Goal: Task Accomplishment & Management: Complete application form

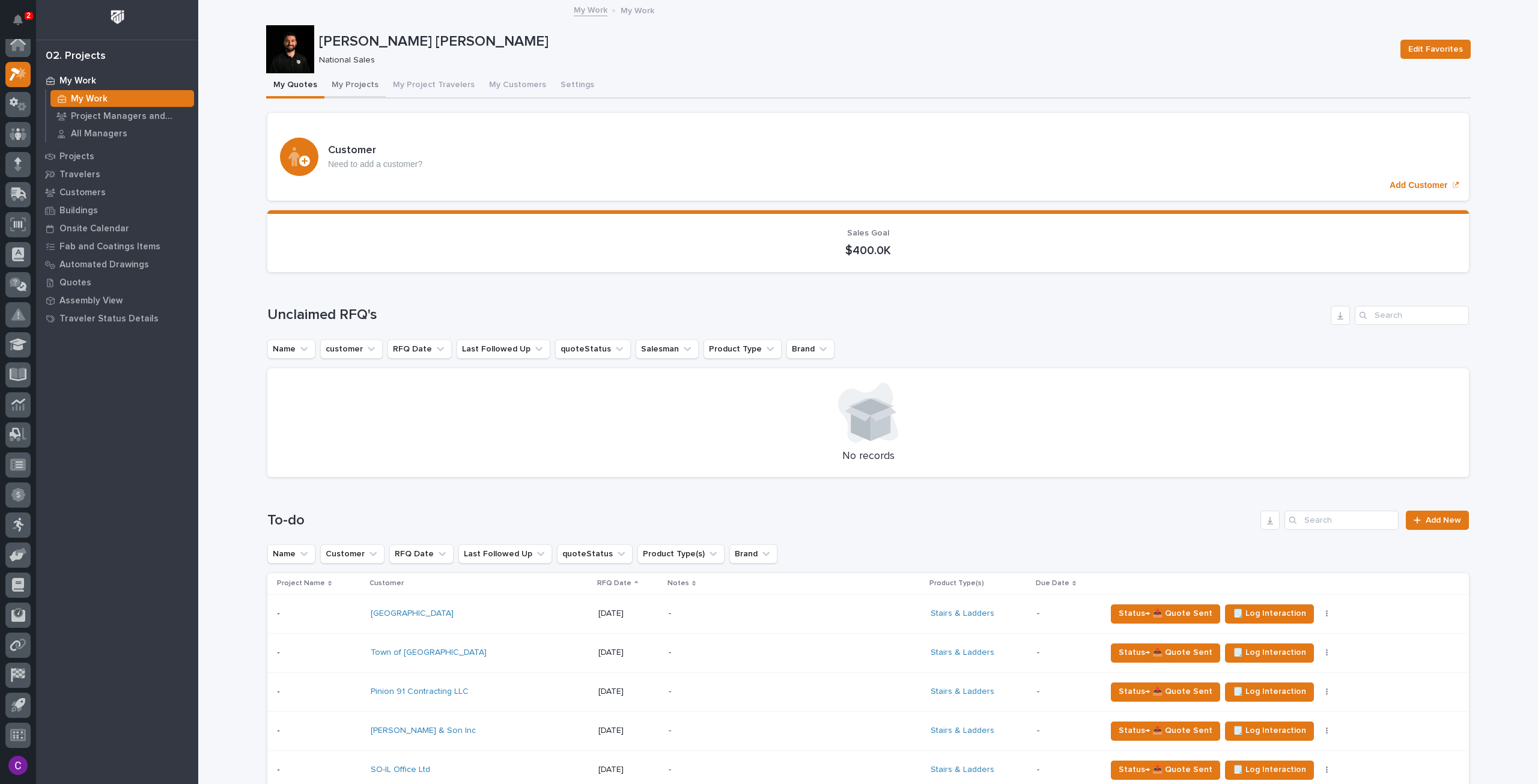
click at [358, 82] on button "My Projects" at bounding box center [354, 86] width 61 height 25
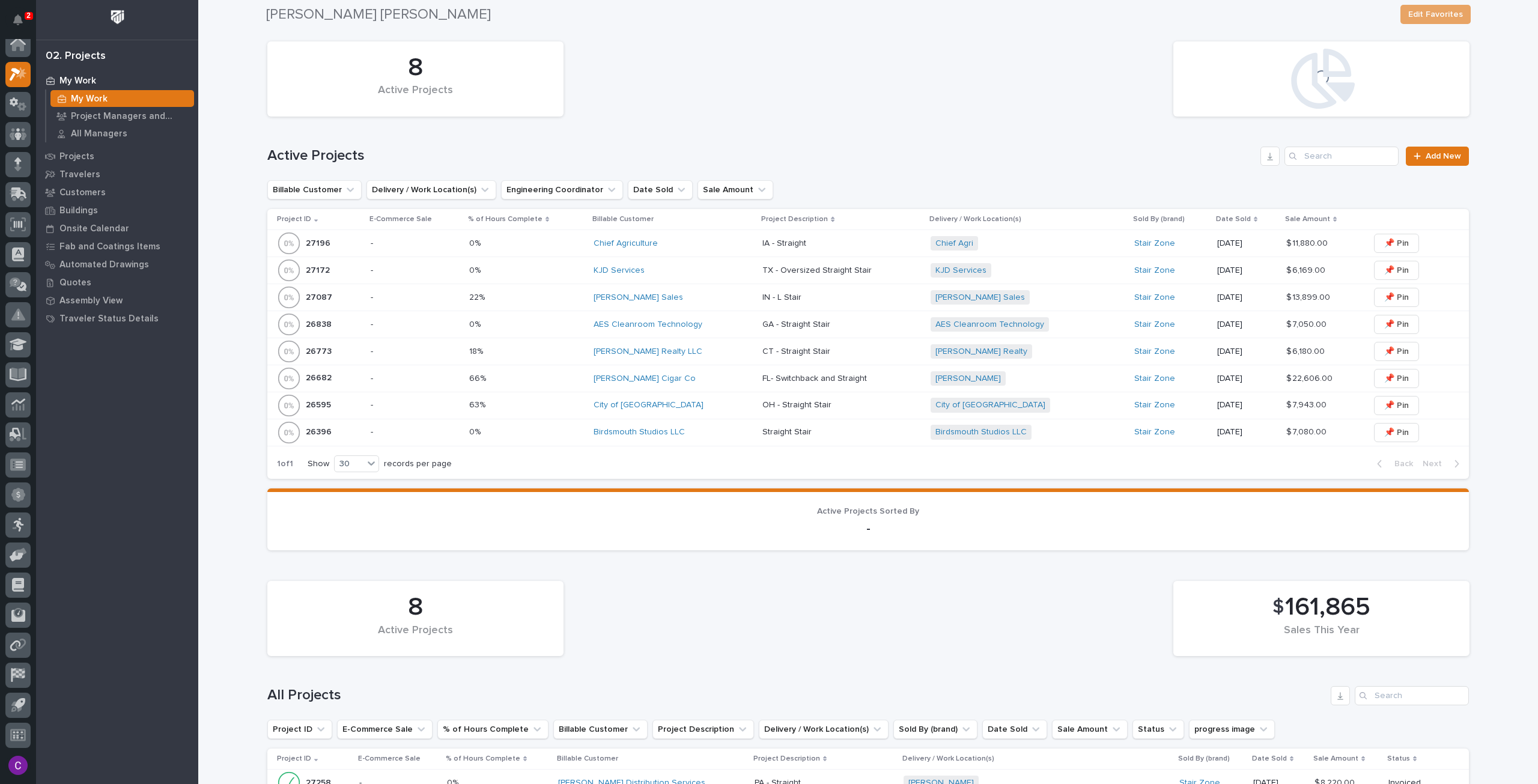
scroll to position [541, 0]
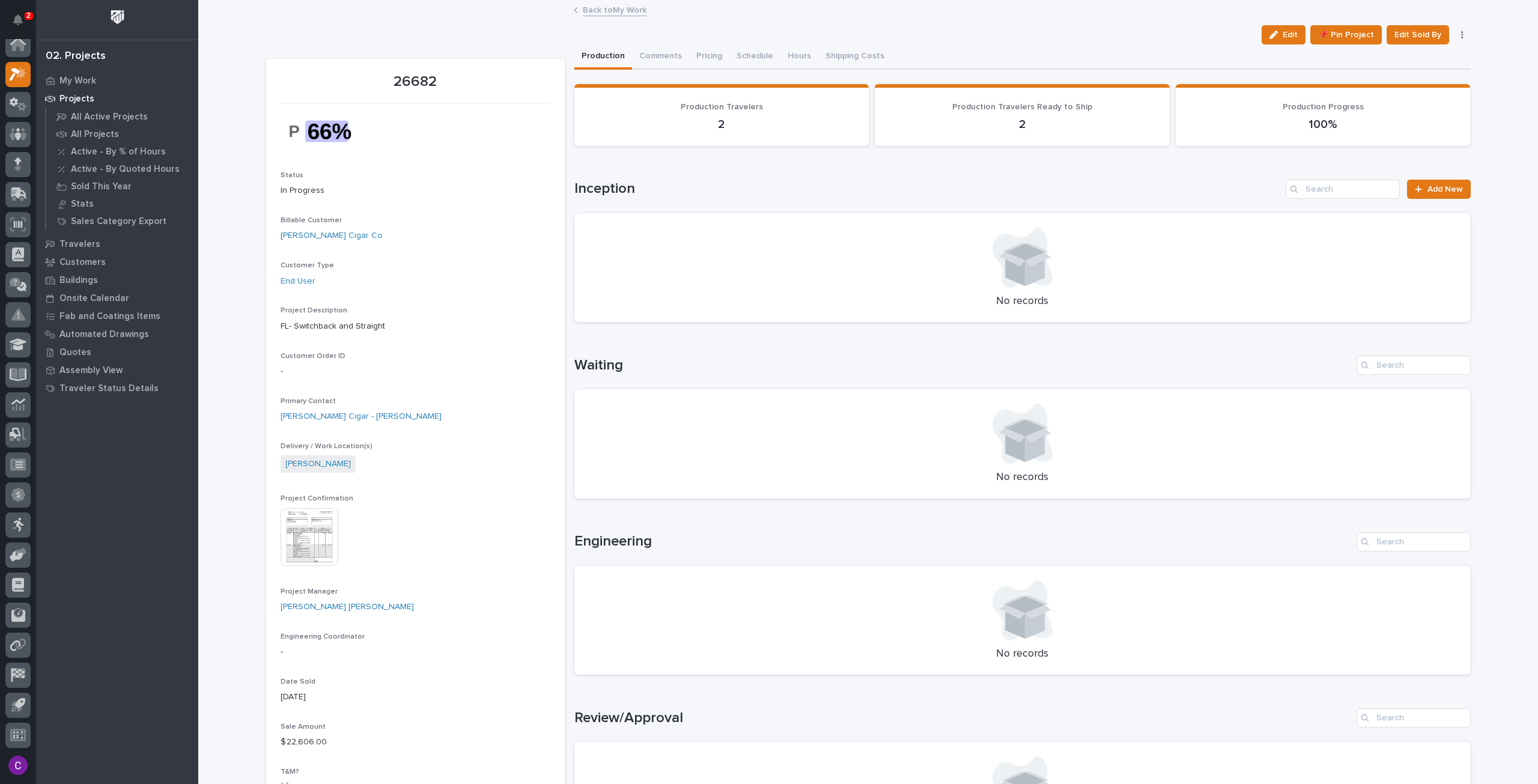
click at [610, 7] on link "Back to My Work" at bounding box center [614, 9] width 64 height 14
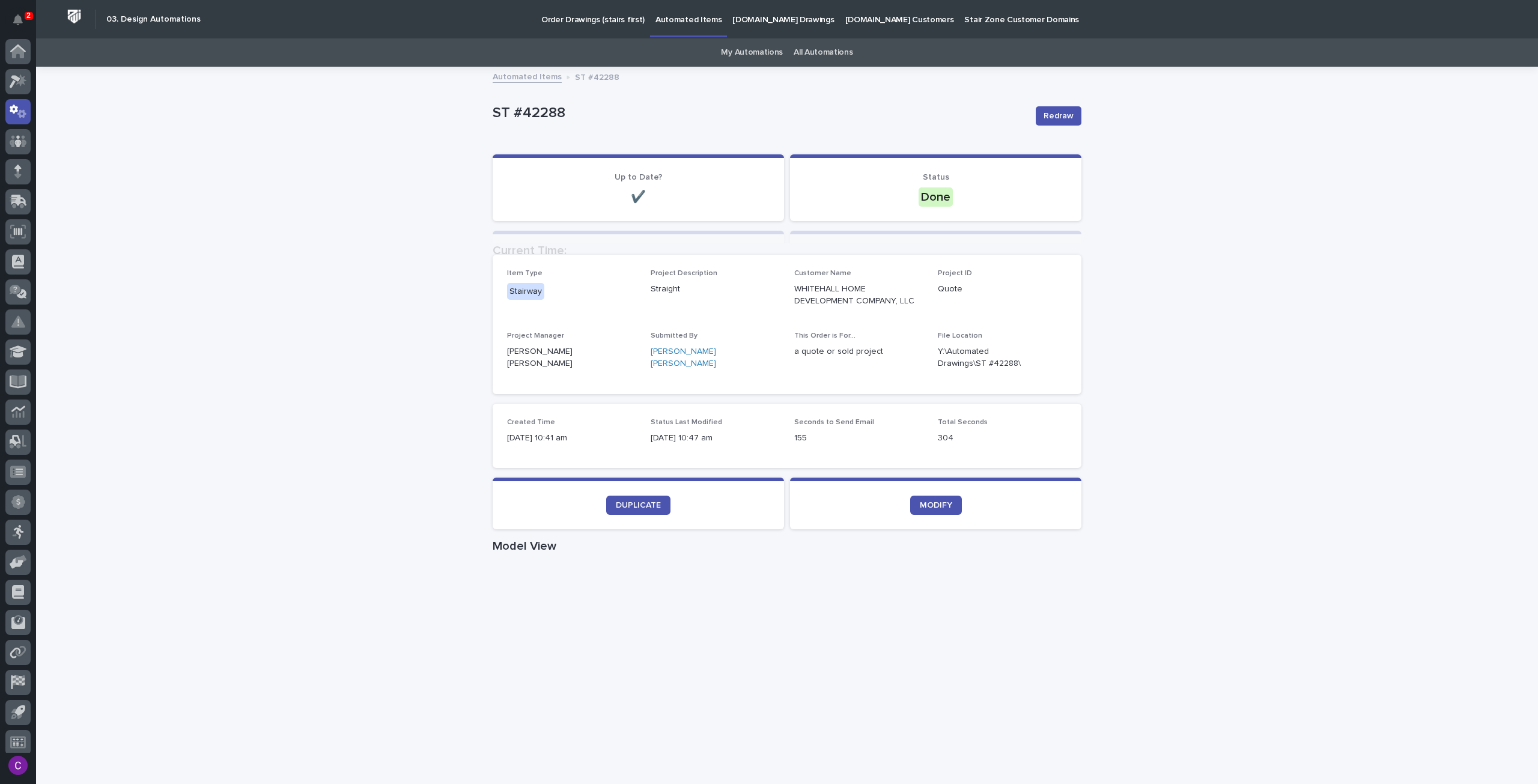
scroll to position [7, 0]
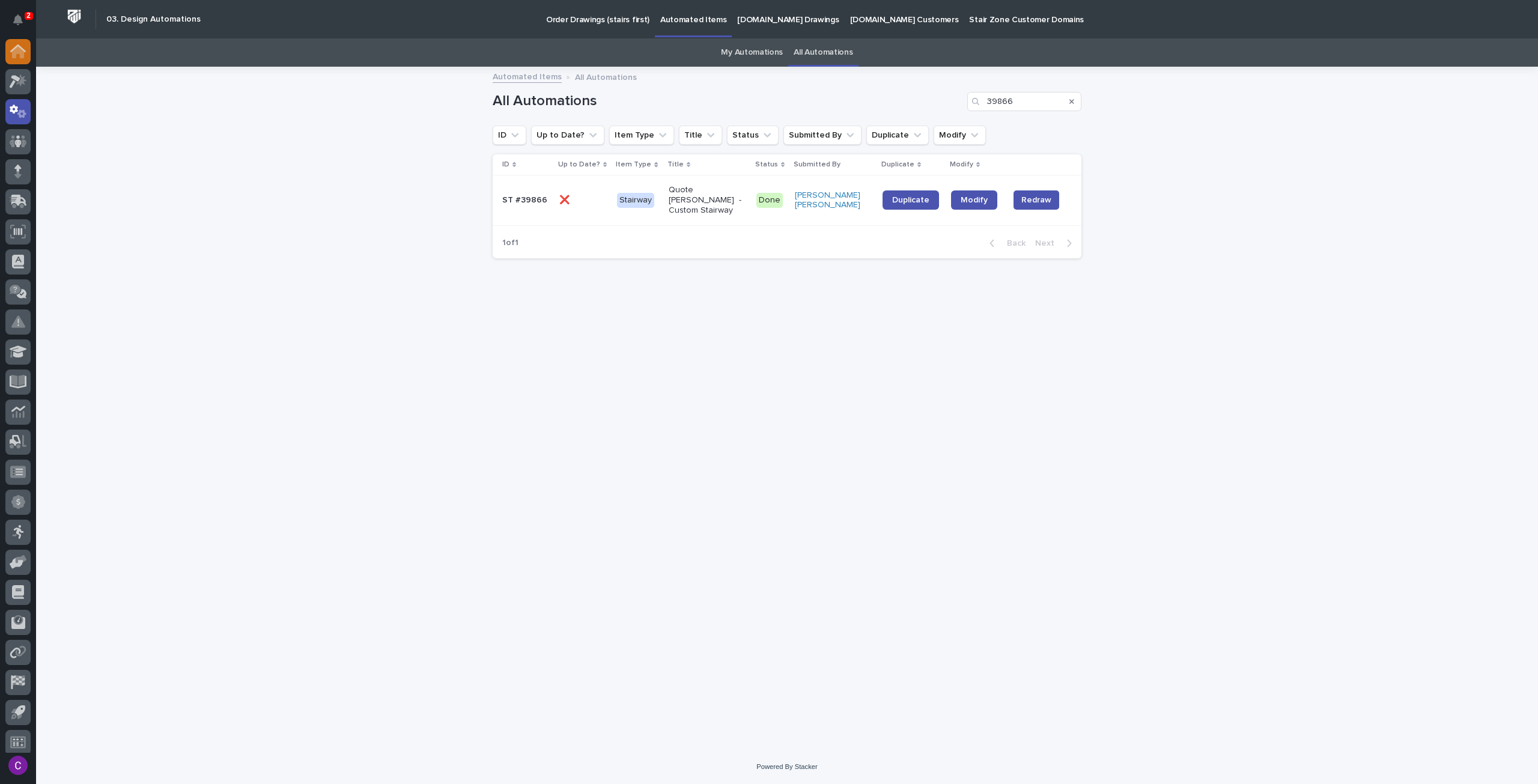
click at [16, 56] on icon at bounding box center [18, 51] width 15 height 14
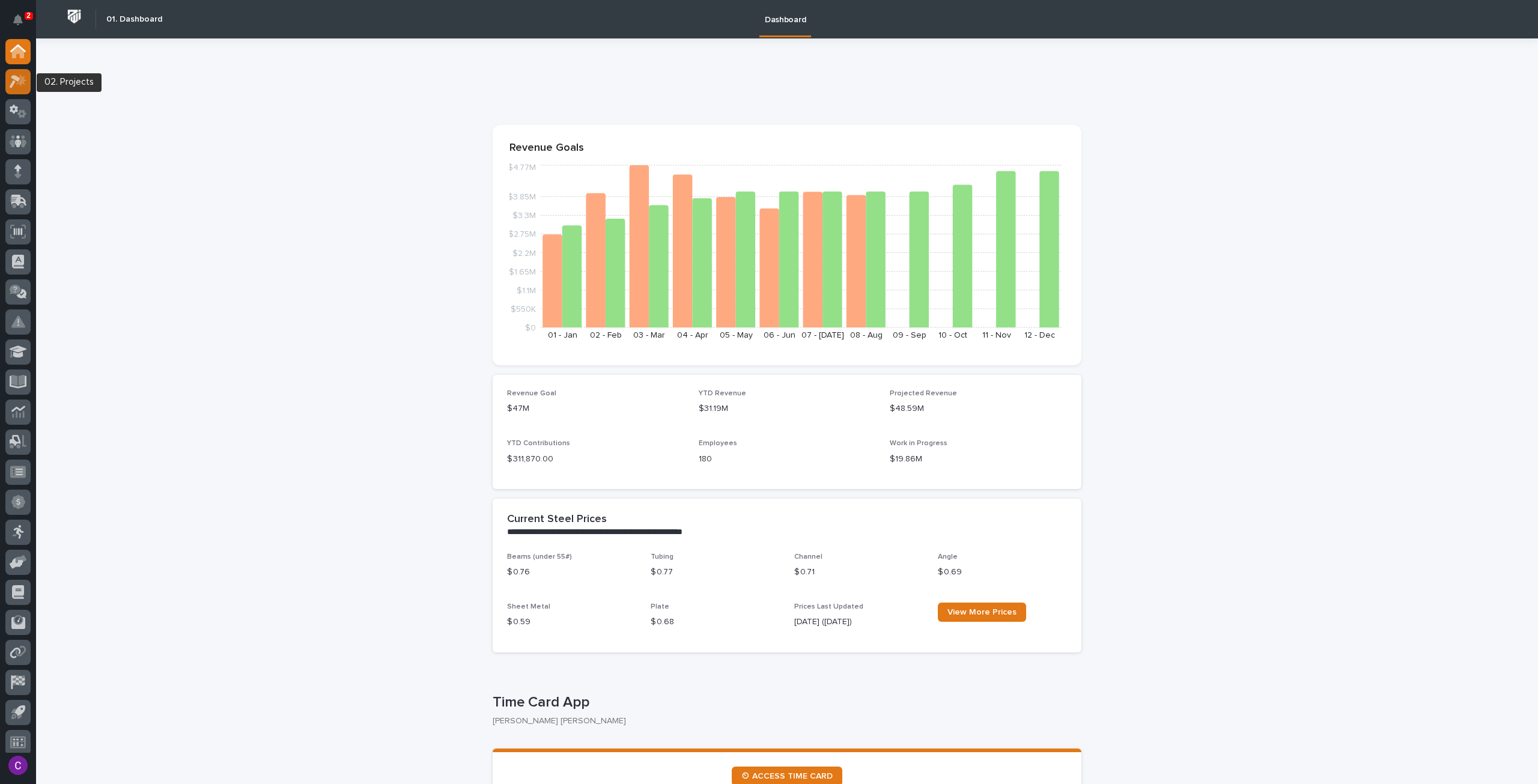
click at [10, 77] on icon at bounding box center [18, 81] width 17 height 14
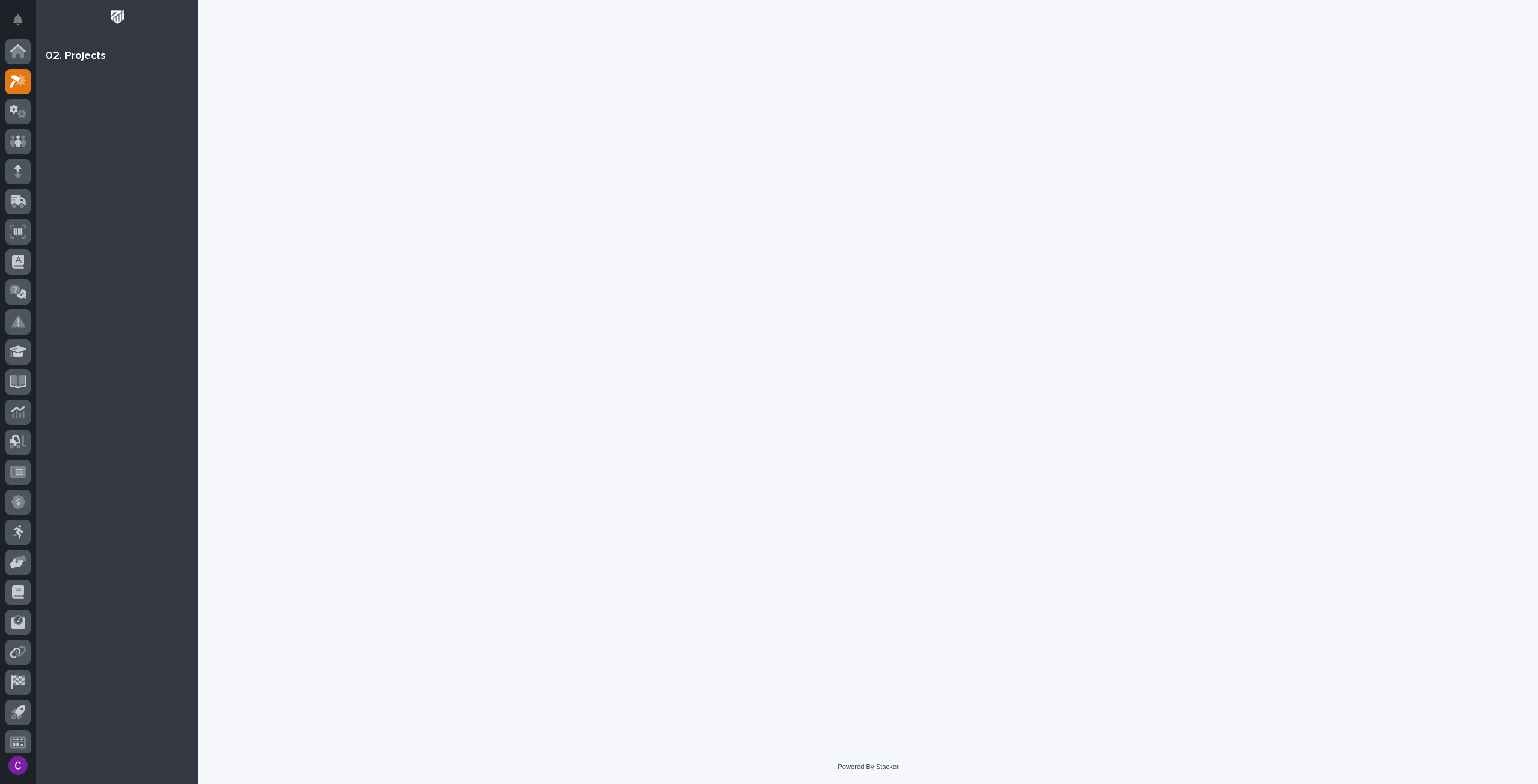
scroll to position [7, 0]
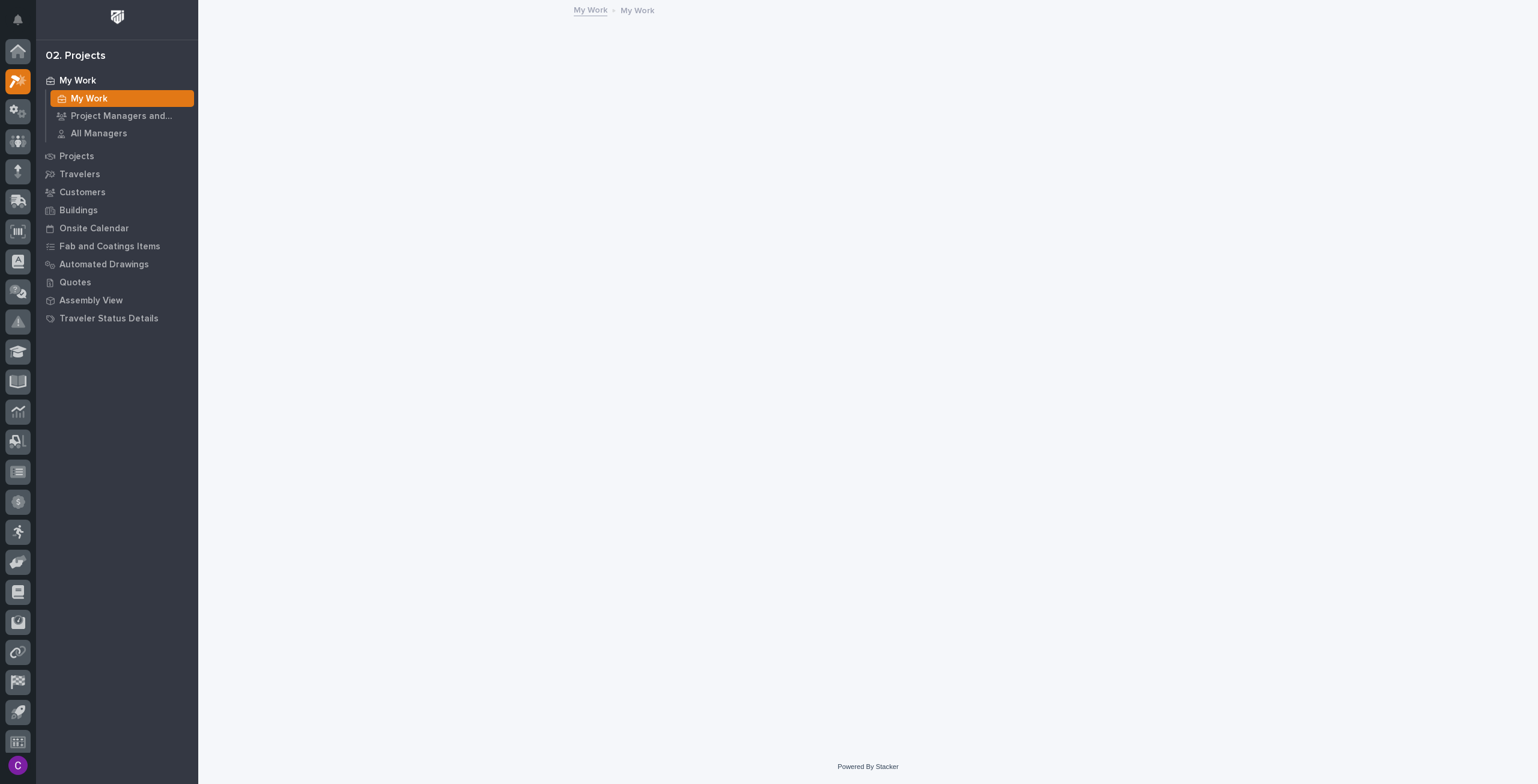
scroll to position [7, 0]
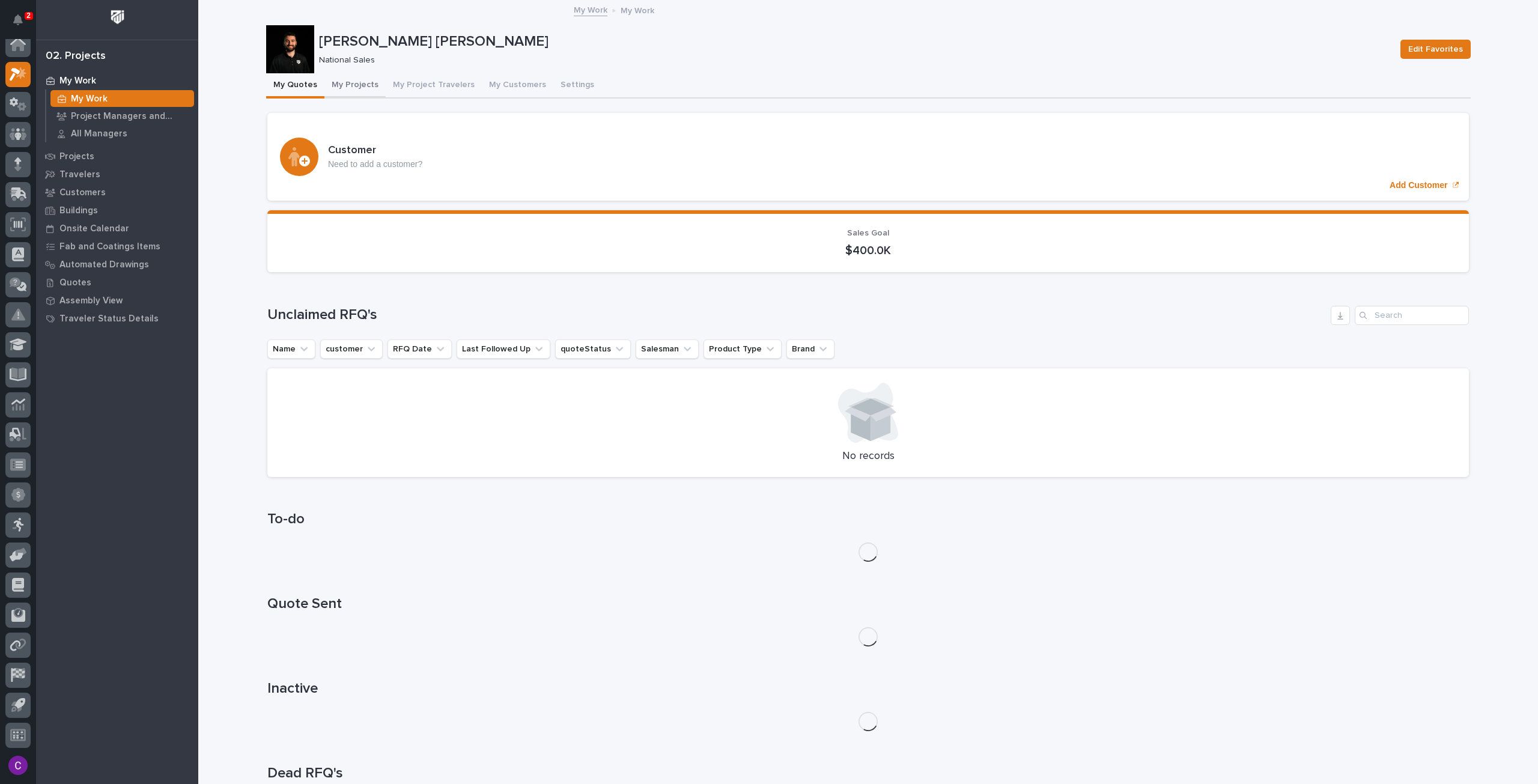
click at [354, 82] on button "My Projects" at bounding box center [354, 86] width 61 height 25
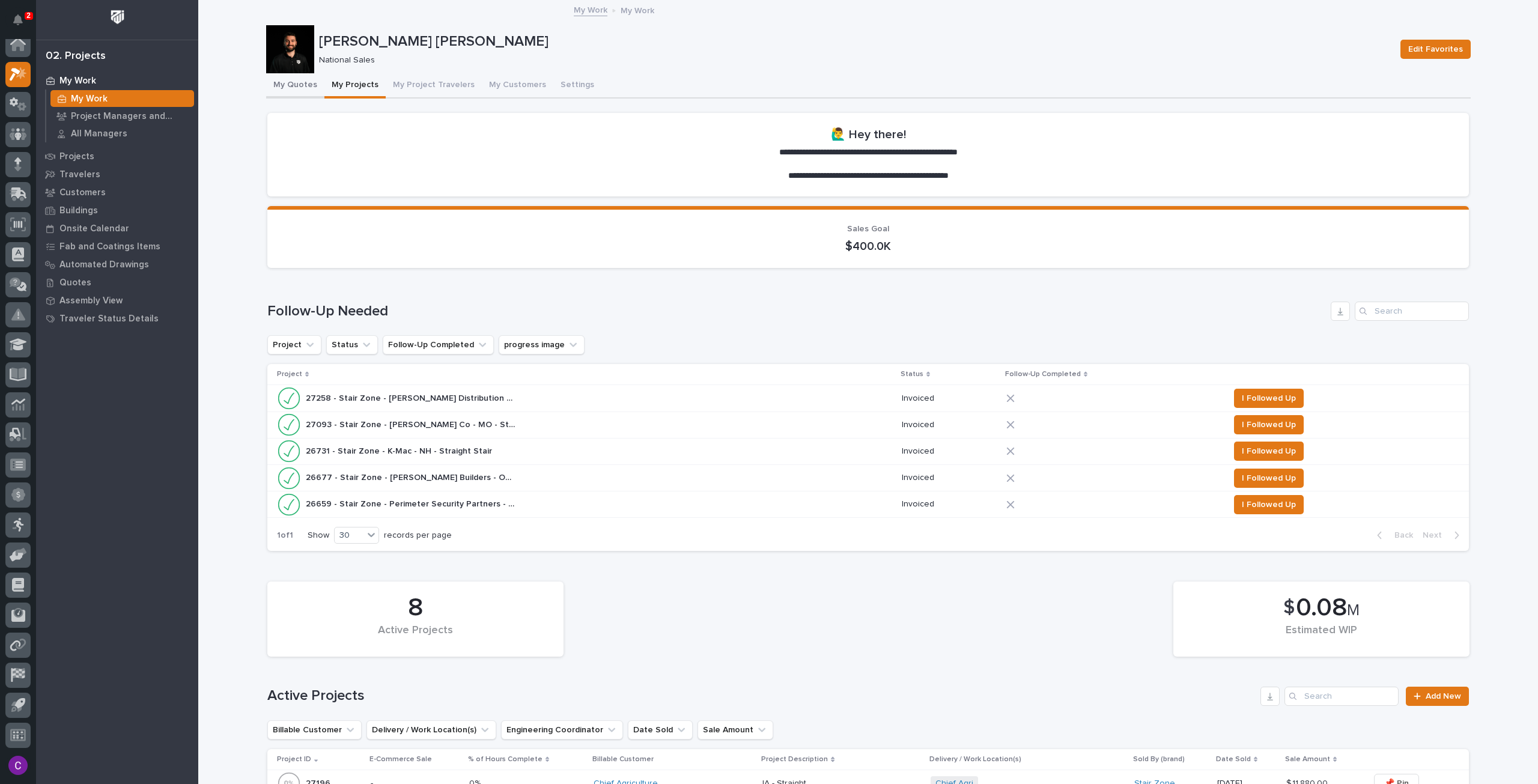
click at [288, 83] on button "My Quotes" at bounding box center [295, 86] width 59 height 25
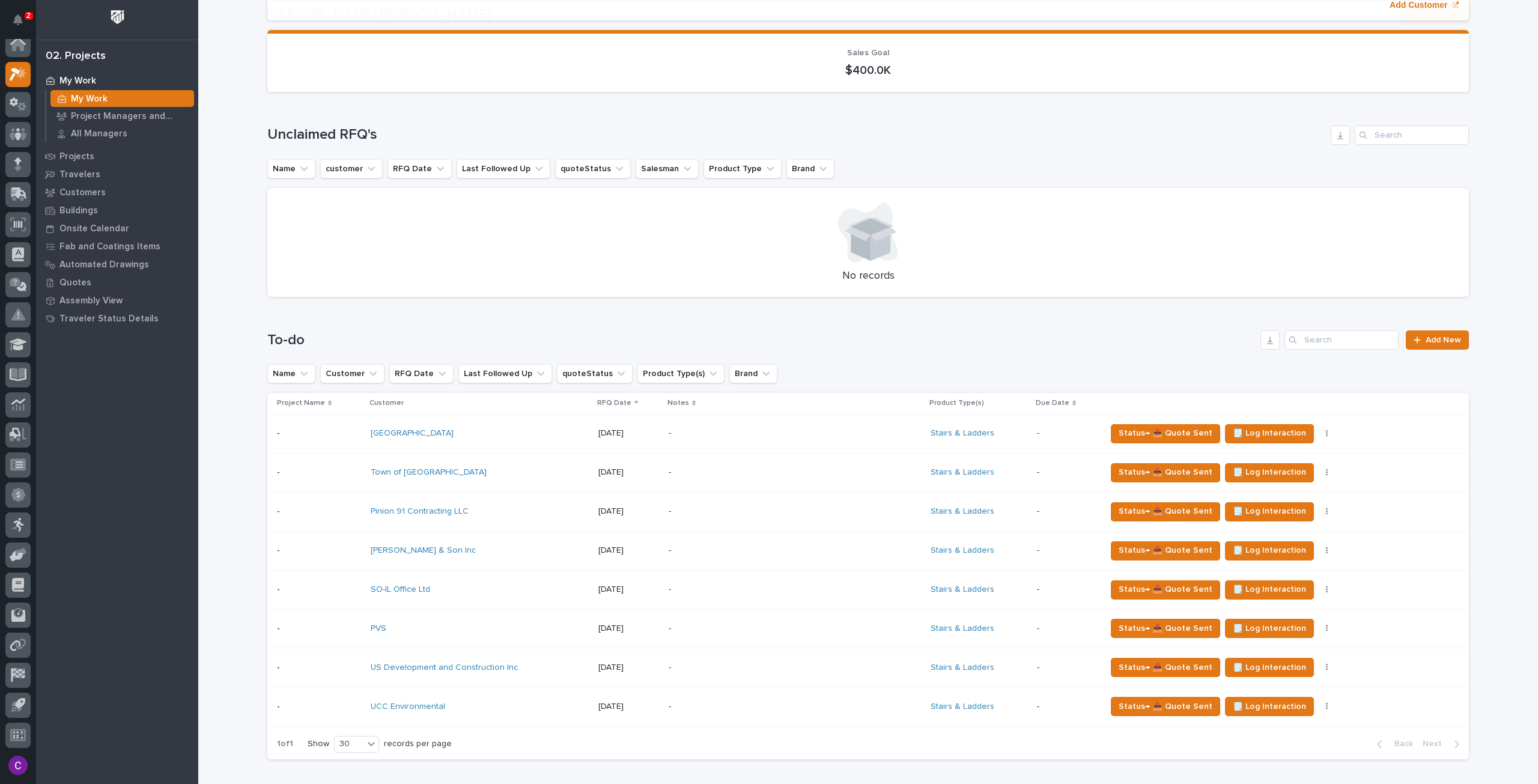
scroll to position [541, 0]
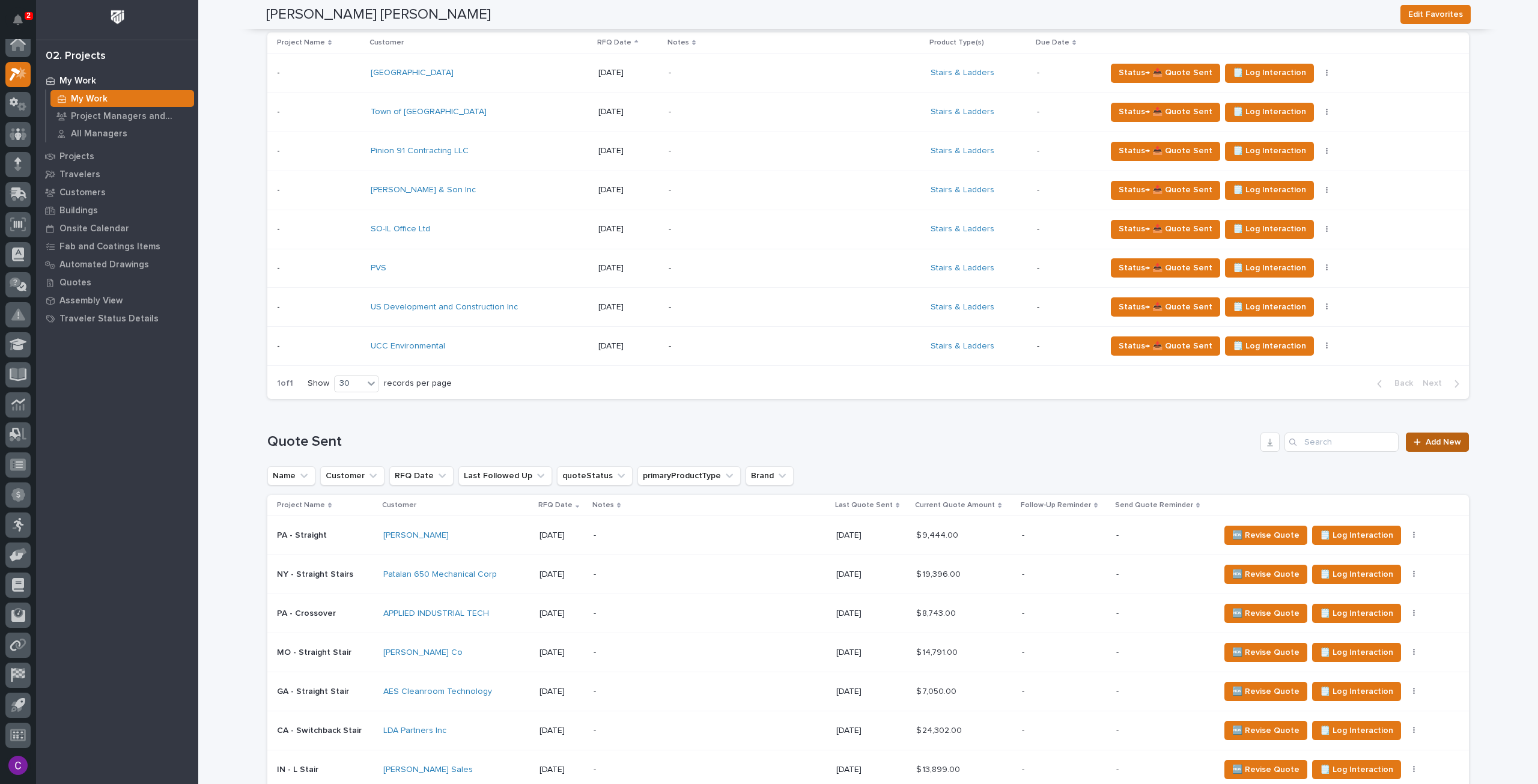
click at [1436, 438] on span "Add New" at bounding box center [1443, 442] width 35 height 8
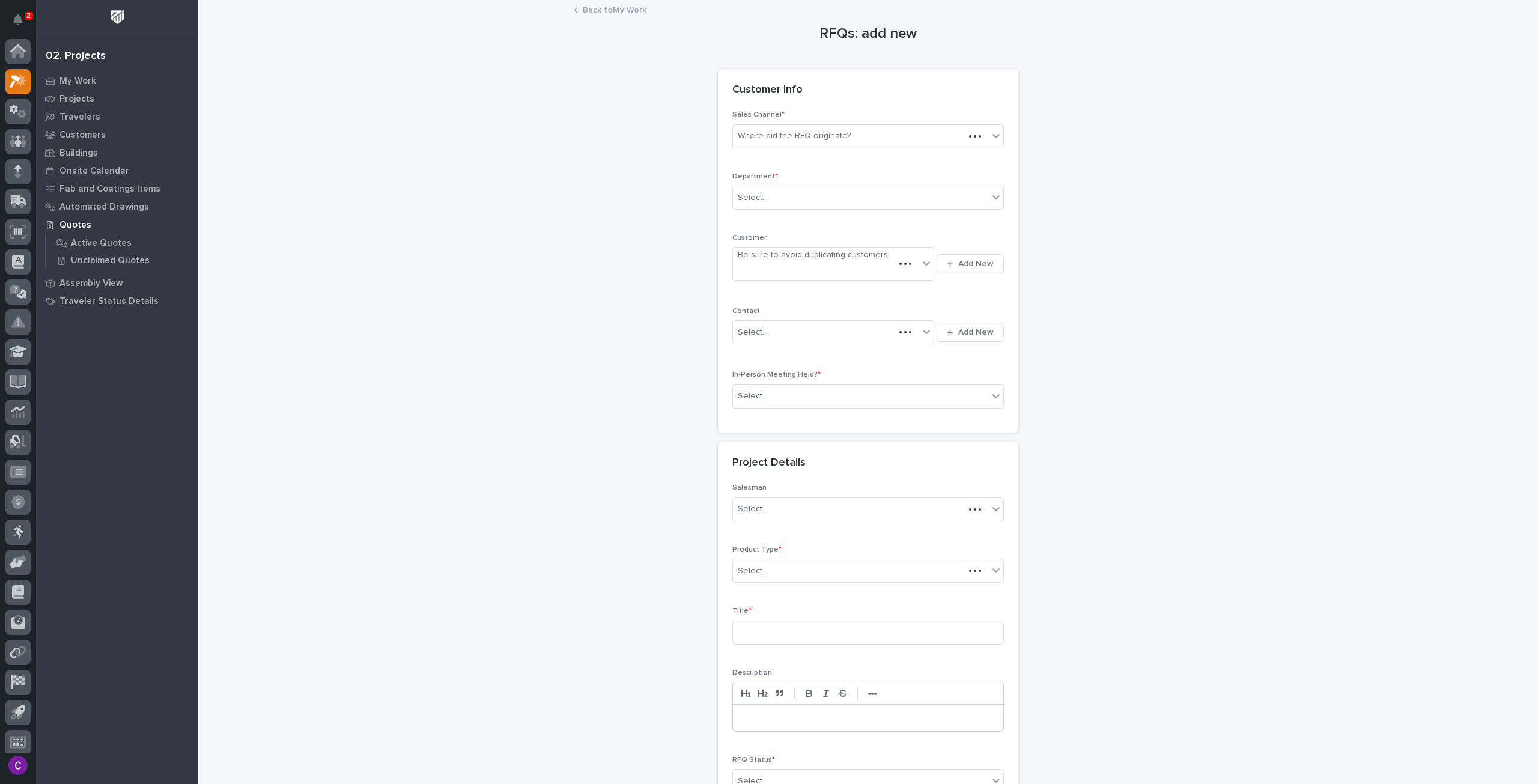
scroll to position [7, 0]
click at [830, 148] on div "Sales Channel * Where did the RFQ originate?" at bounding box center [868, 134] width 271 height 47
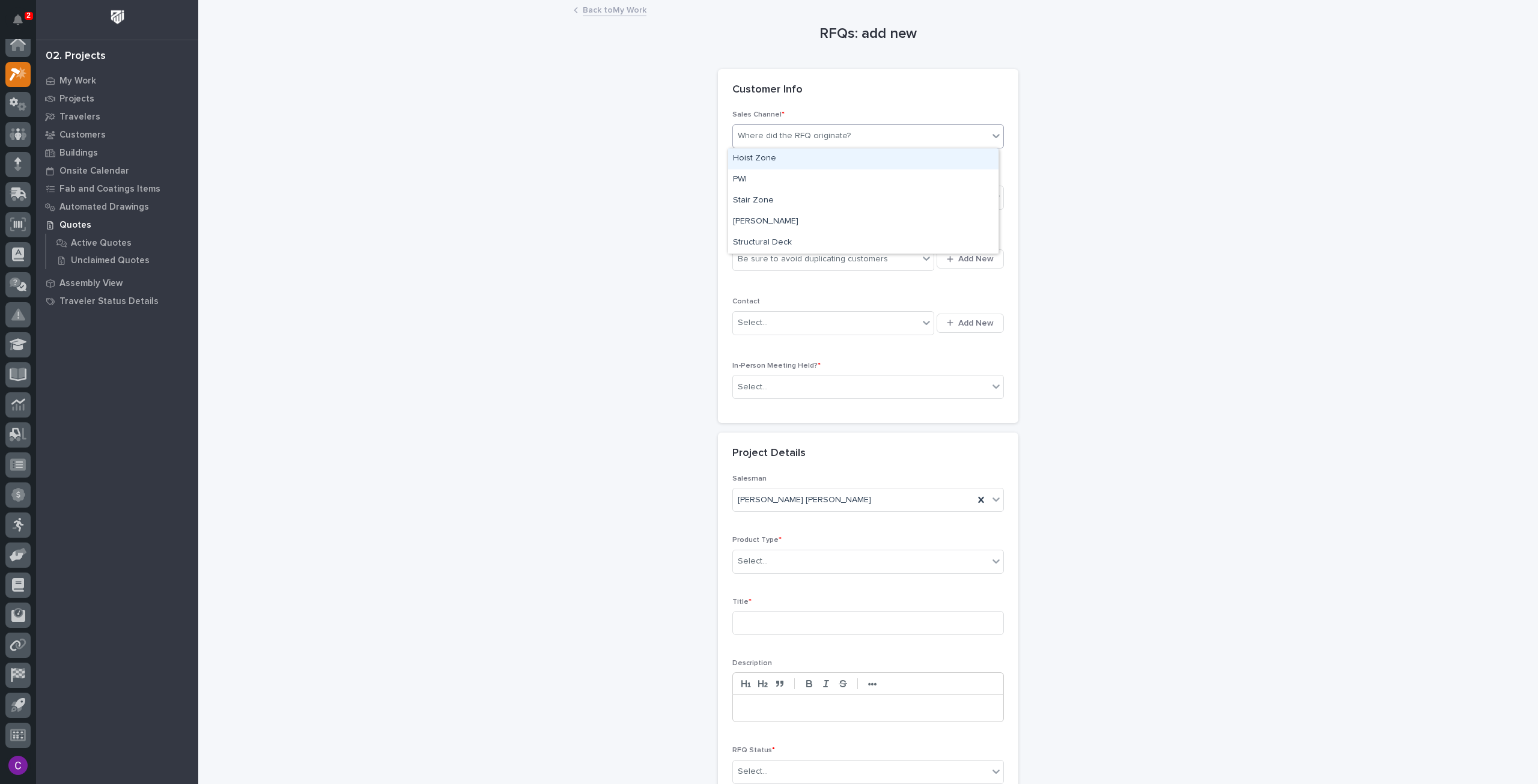
click at [814, 130] on div "Where did the RFQ originate?" at bounding box center [794, 136] width 113 height 13
click at [771, 203] on div "Stair Zone" at bounding box center [863, 201] width 270 height 21
click at [814, 190] on div "Select..." at bounding box center [861, 197] width 255 height 20
click at [800, 219] on div "National Sales" at bounding box center [863, 219] width 270 height 21
click at [948, 257] on icon "button" at bounding box center [950, 259] width 6 height 8
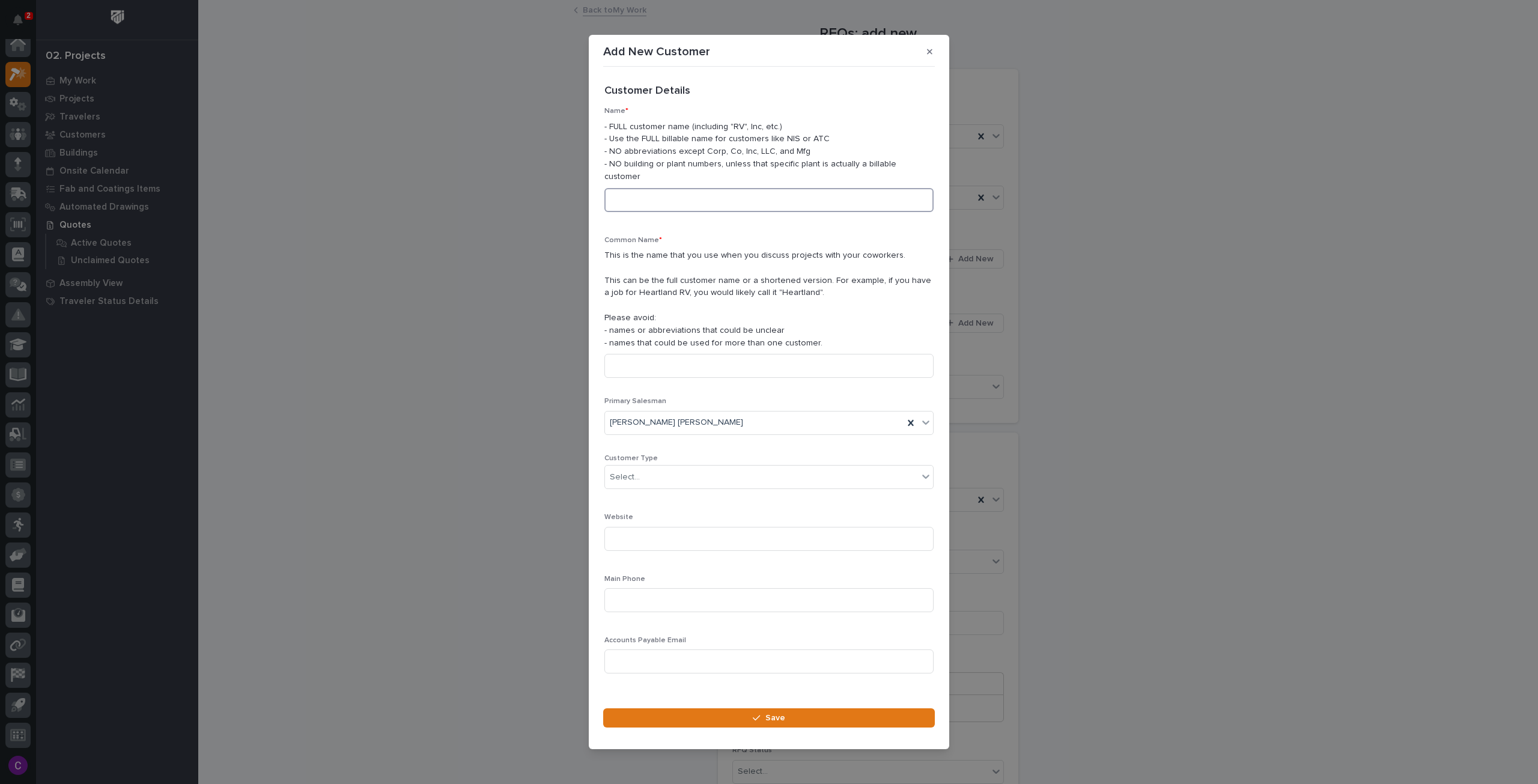
click at [677, 192] on input at bounding box center [769, 199] width 329 height 24
paste input "WHITEHALL HOME DEVELOPMENT COMPANY, LLC"
drag, startPoint x: 746, startPoint y: 190, endPoint x: 587, endPoint y: 189, distance: 159.0
click at [587, 189] on div "Add New Customer Loading... Saving… Loading... Saving… Loading... Saving… Custo…" at bounding box center [769, 392] width 1538 height 784
type input "WHITEHALL HOME DEVELOPMENT COMPANY, LLC"
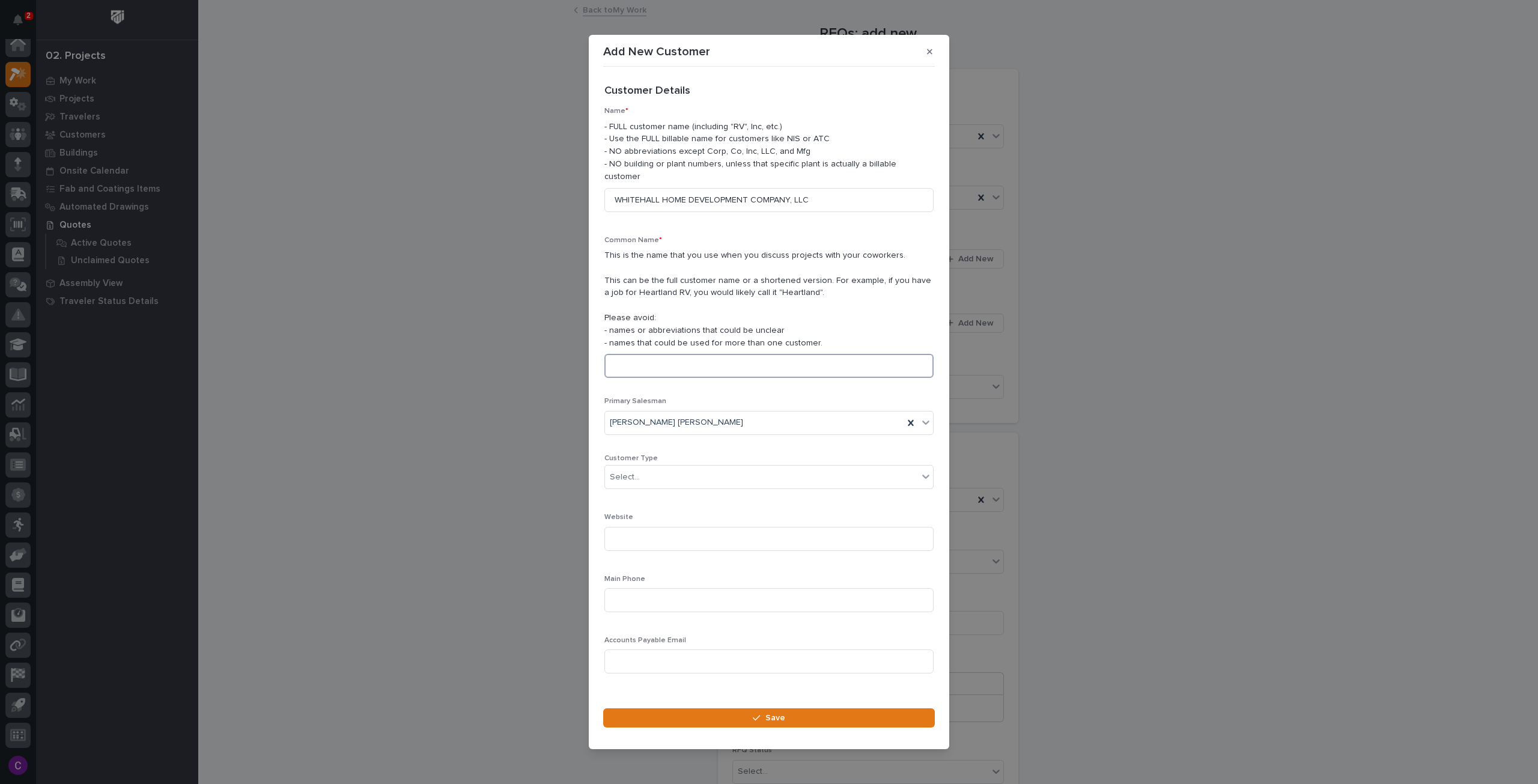
click at [717, 362] on input at bounding box center [769, 365] width 329 height 24
paste input "WHITEHALL HOME DEVELOPMENT"
type input "WHITEHALL HOME DEVELOPMENT"
click at [704, 468] on div "Select..." at bounding box center [762, 477] width 313 height 20
click at [654, 534] on div "General Contractor" at bounding box center [765, 535] width 319 height 21
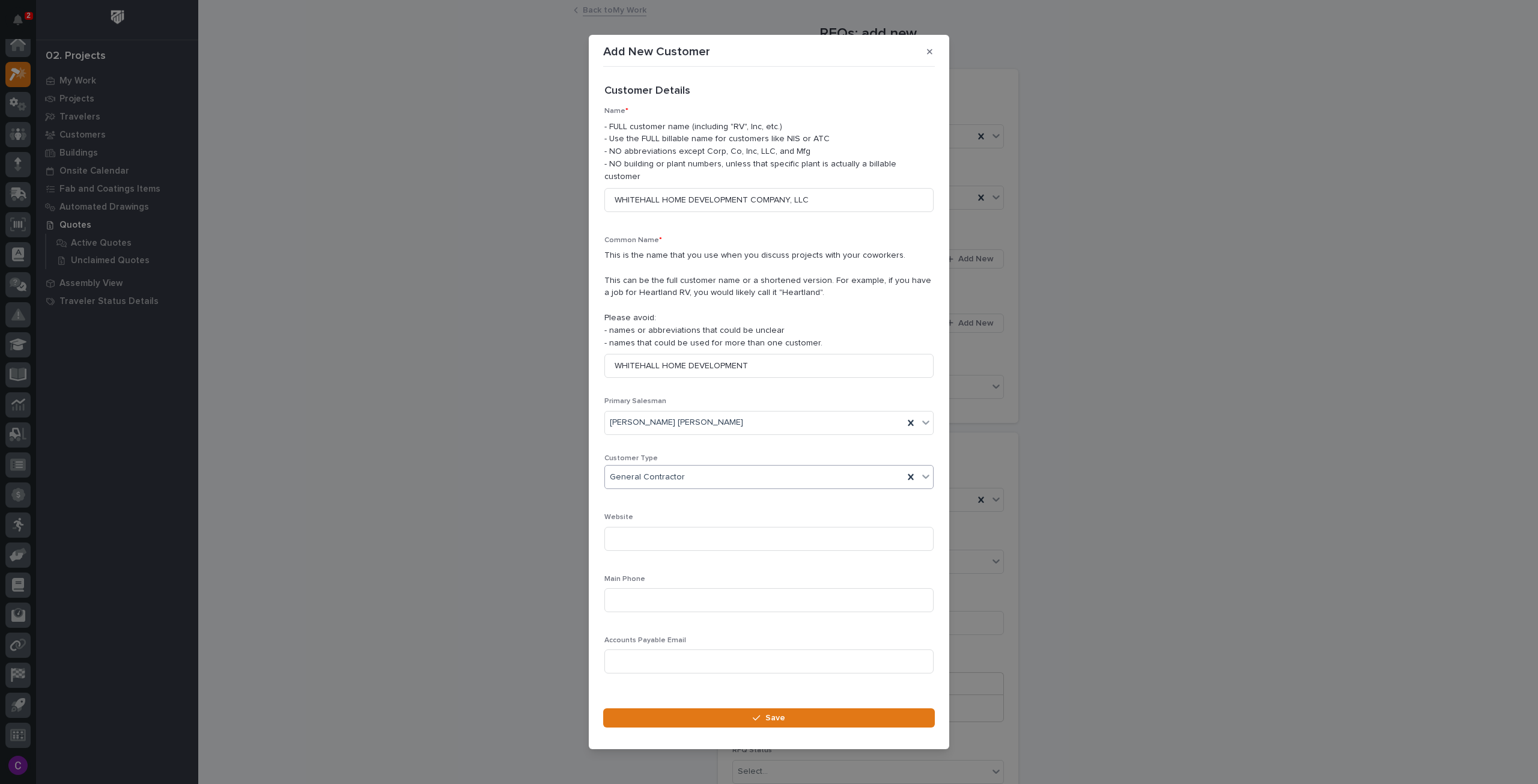
scroll to position [17, 0]
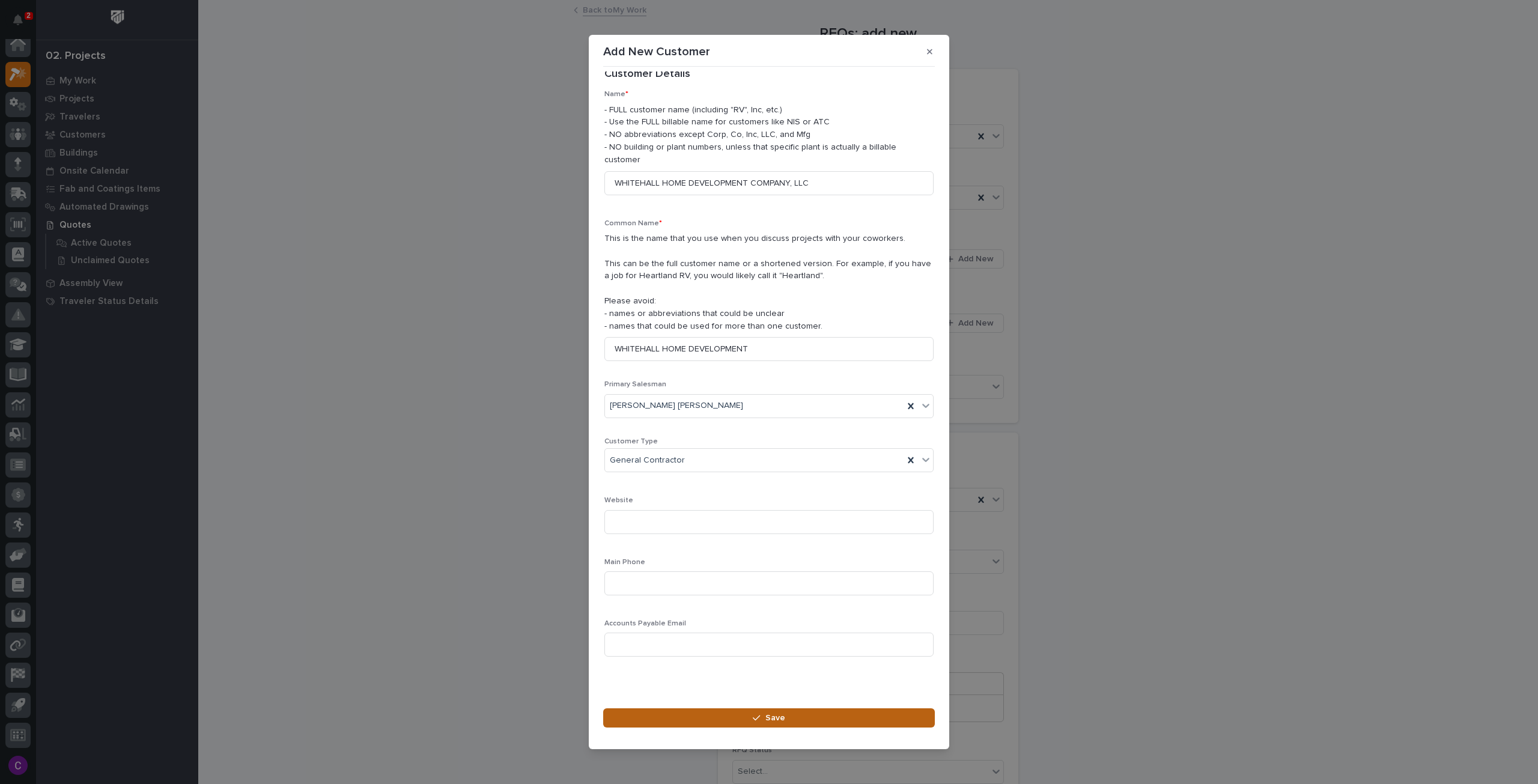
click at [727, 710] on button "Save" at bounding box center [769, 718] width 332 height 19
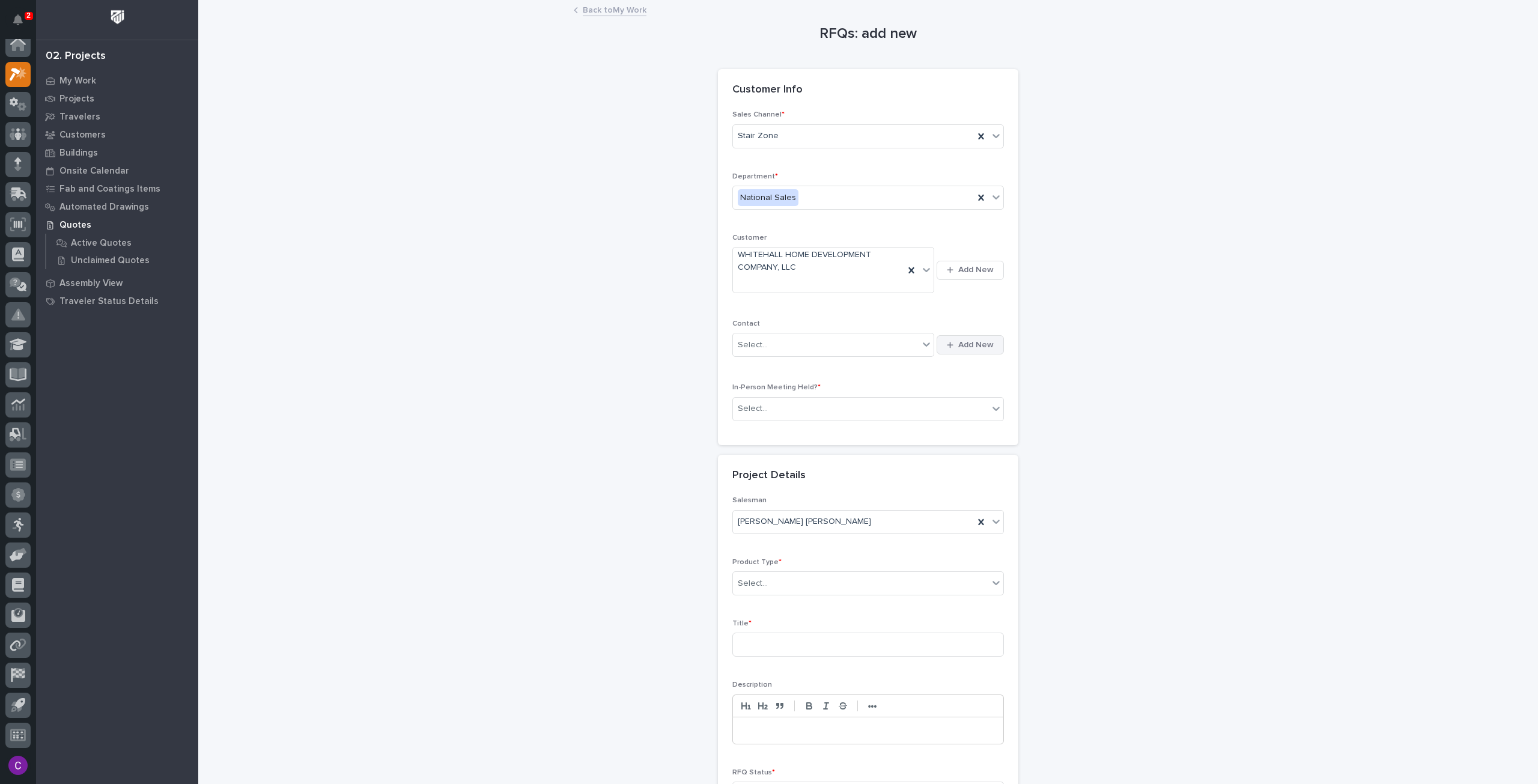
click at [982, 345] on span "Add New" at bounding box center [976, 345] width 35 height 11
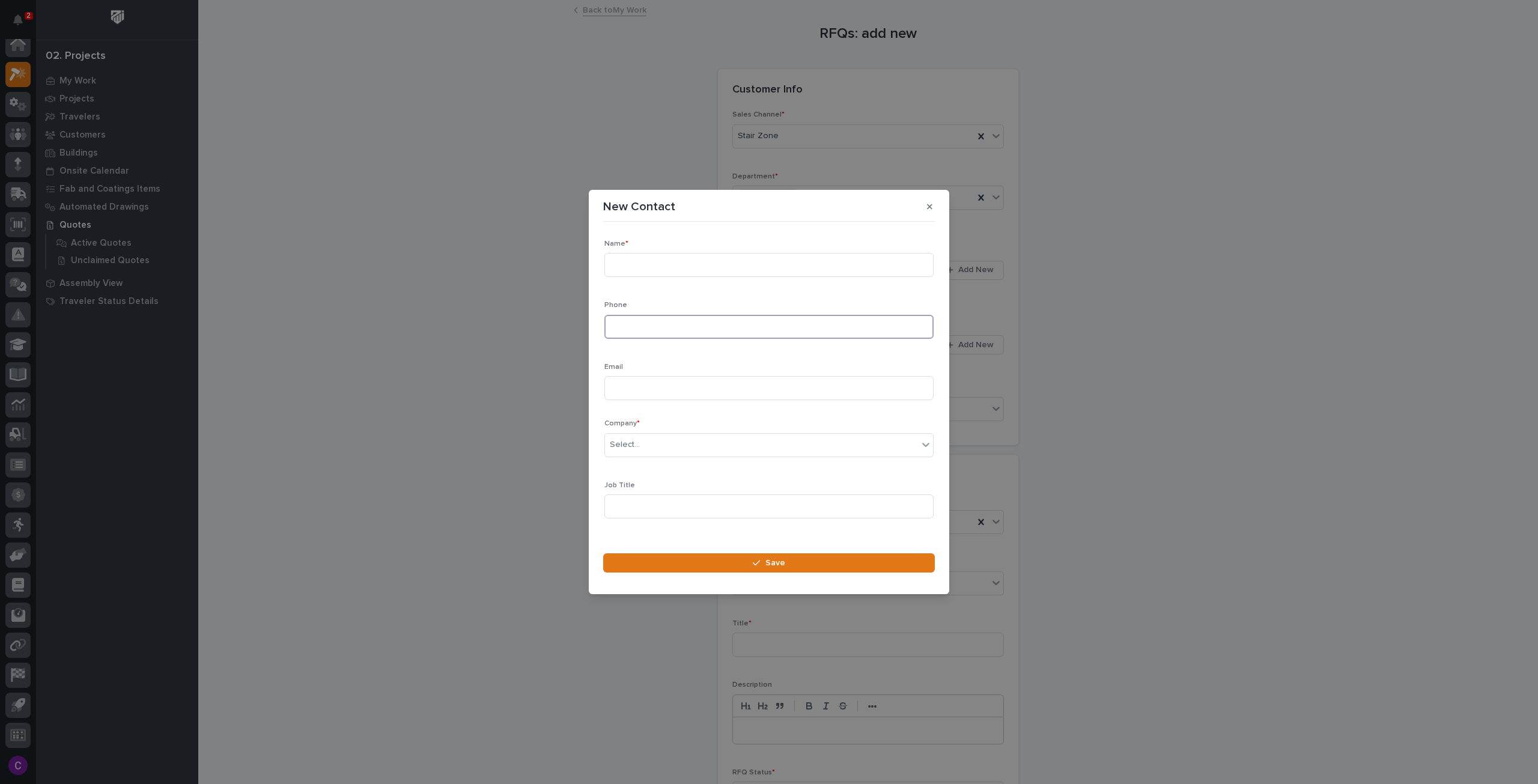
click at [670, 322] on input at bounding box center [769, 326] width 329 height 24
paste input "[PHONE_NUMBER]"
type input "[PHONE_NUMBER]"
click at [648, 269] on input at bounding box center [769, 264] width 329 height 24
type input "[PERSON_NAME]"
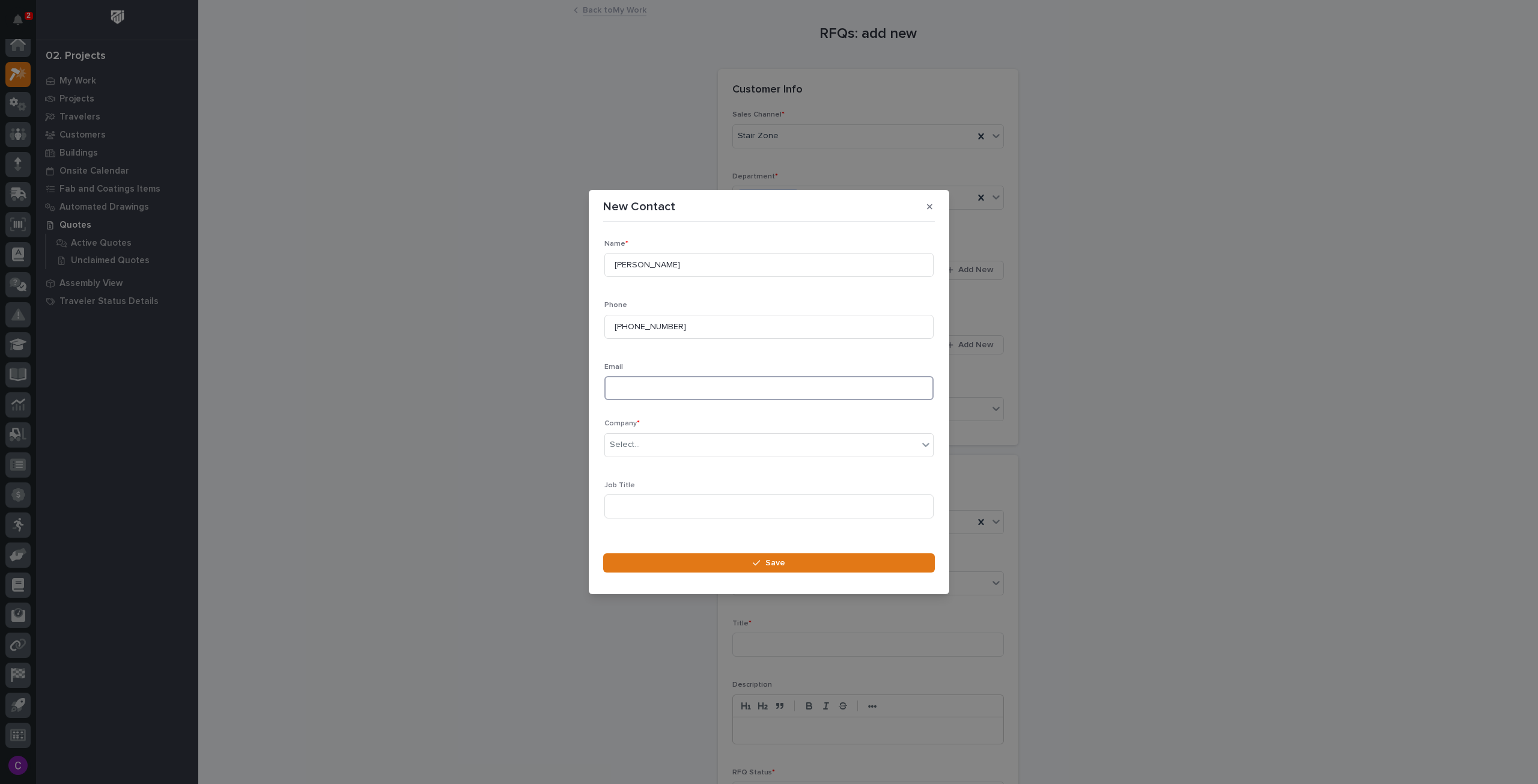
click at [678, 385] on input at bounding box center [769, 388] width 329 height 24
paste input "[PERSON_NAME][EMAIL_ADDRESS][DOMAIN_NAME]"
type input "[PERSON_NAME][EMAIL_ADDRESS][DOMAIN_NAME]"
click at [688, 448] on div "Select..." at bounding box center [762, 444] width 313 height 20
click at [647, 412] on div "Name * [PERSON_NAME] Phone [PHONE_NUMBER] Email [PERSON_NAME][EMAIL_ADDRESS][DO…" at bounding box center [769, 384] width 329 height 288
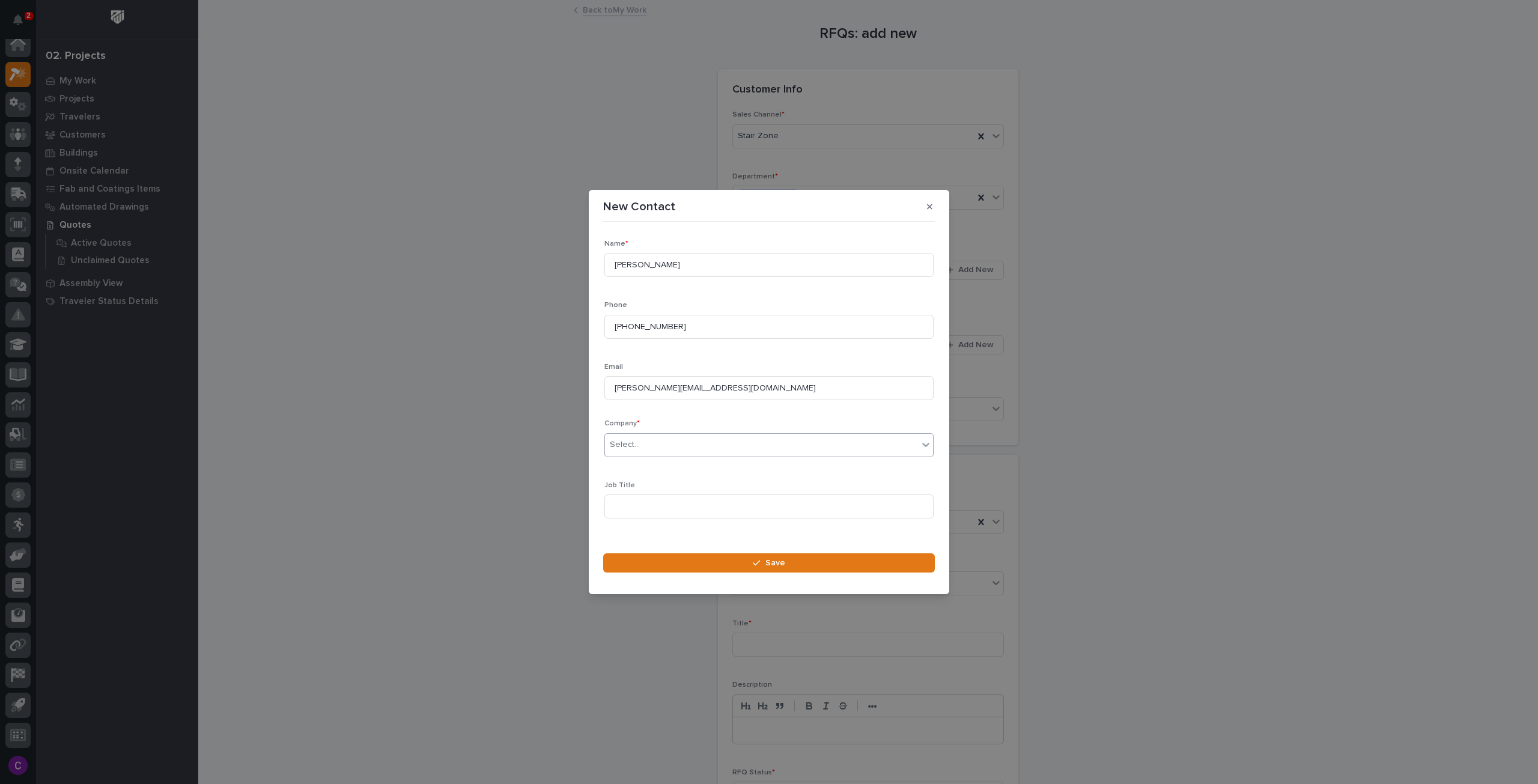
click at [671, 443] on div "Select..." at bounding box center [762, 444] width 313 height 20
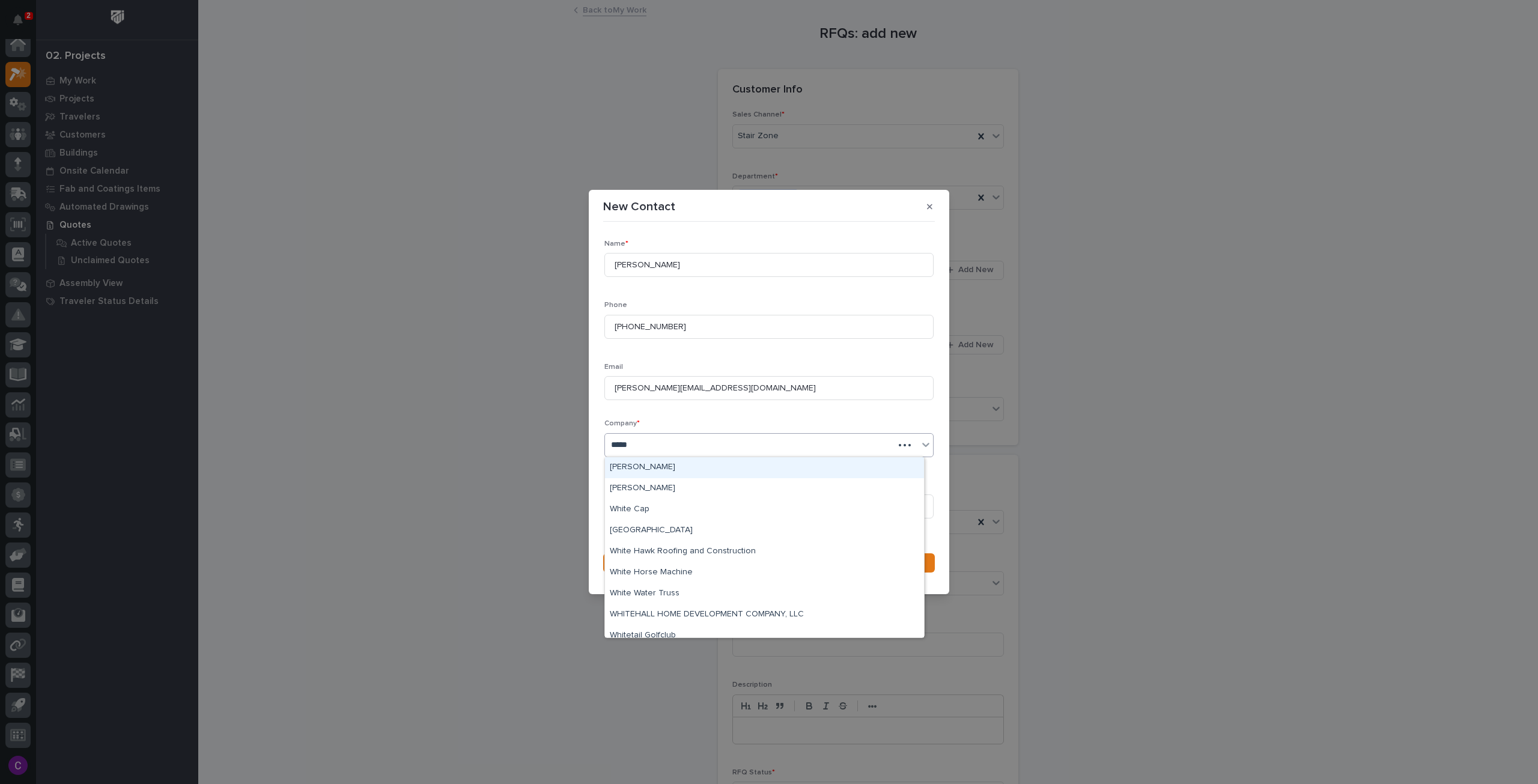
type input "******"
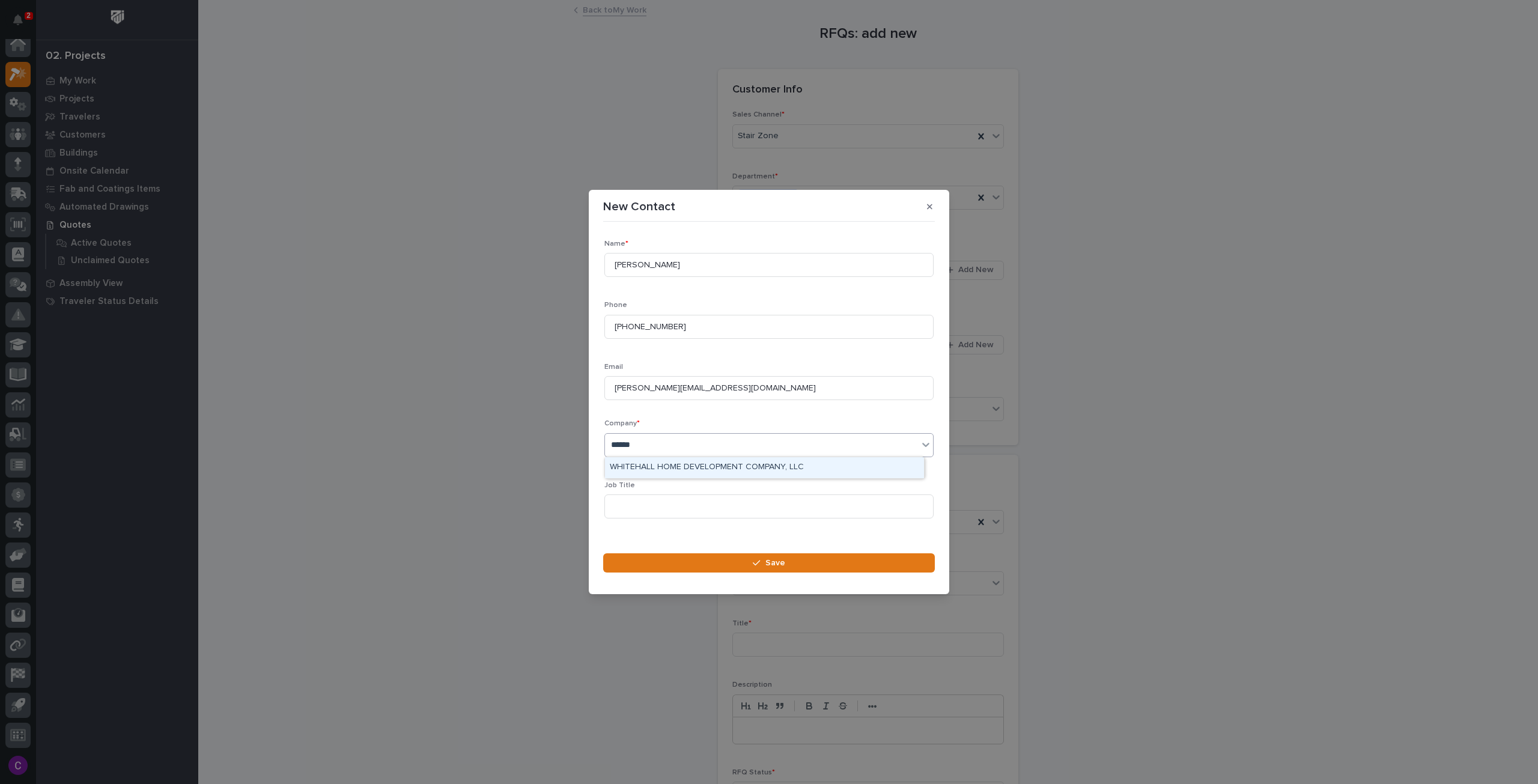
click at [737, 463] on div "WHITEHALL HOME DEVELOPMENT COMPANY, LLC" at bounding box center [765, 468] width 319 height 21
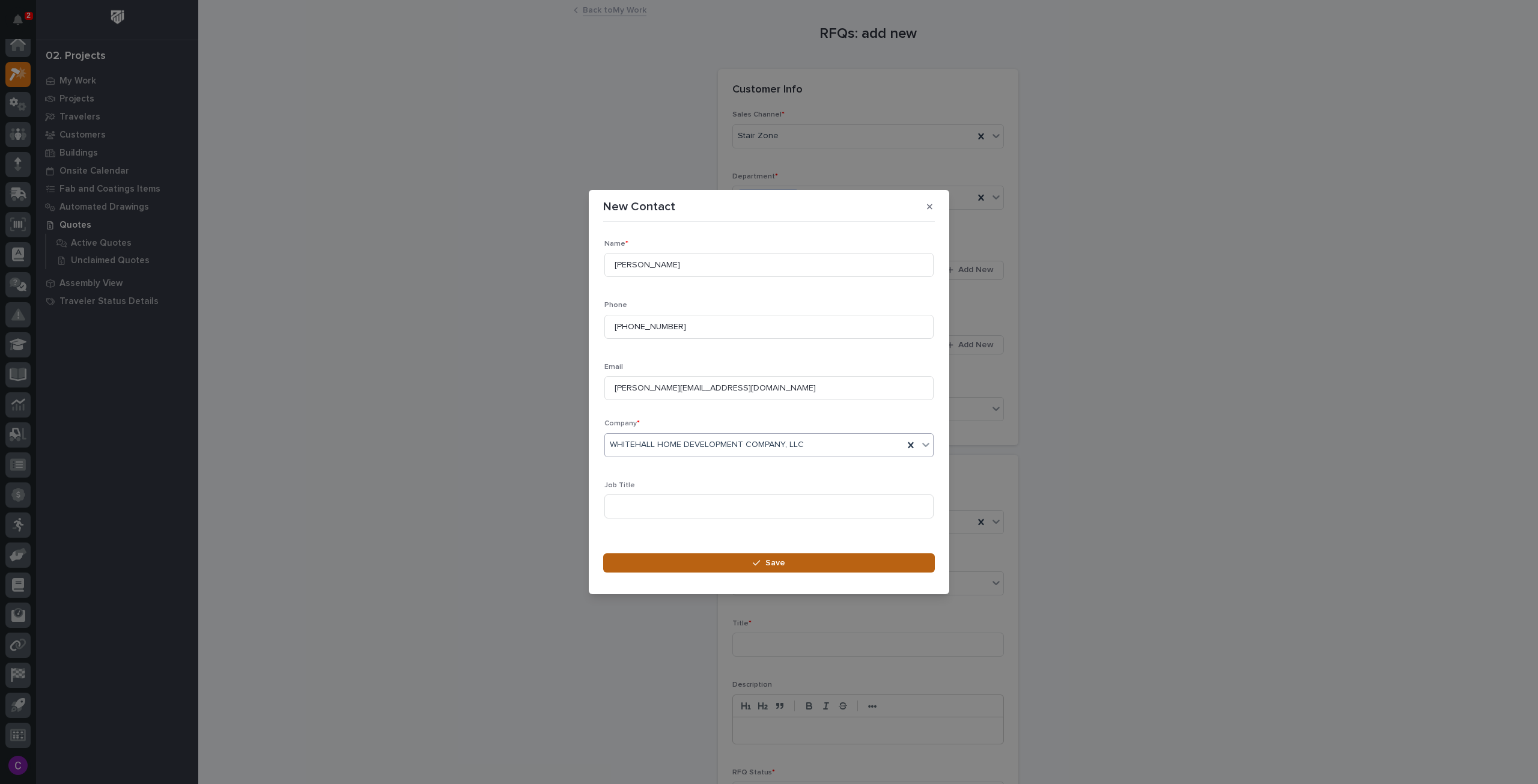
click at [832, 571] on button "Save" at bounding box center [769, 563] width 332 height 19
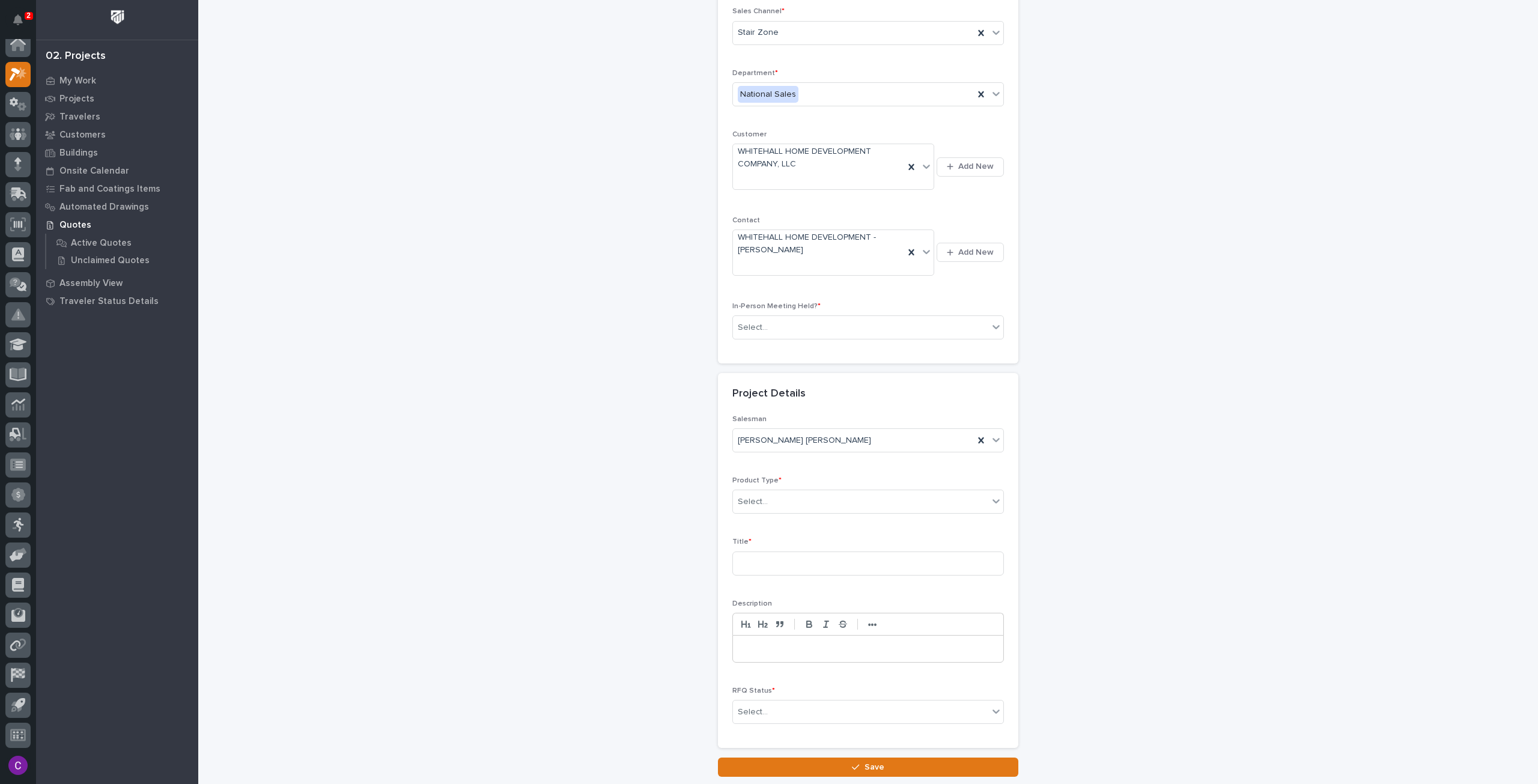
scroll to position [180, 0]
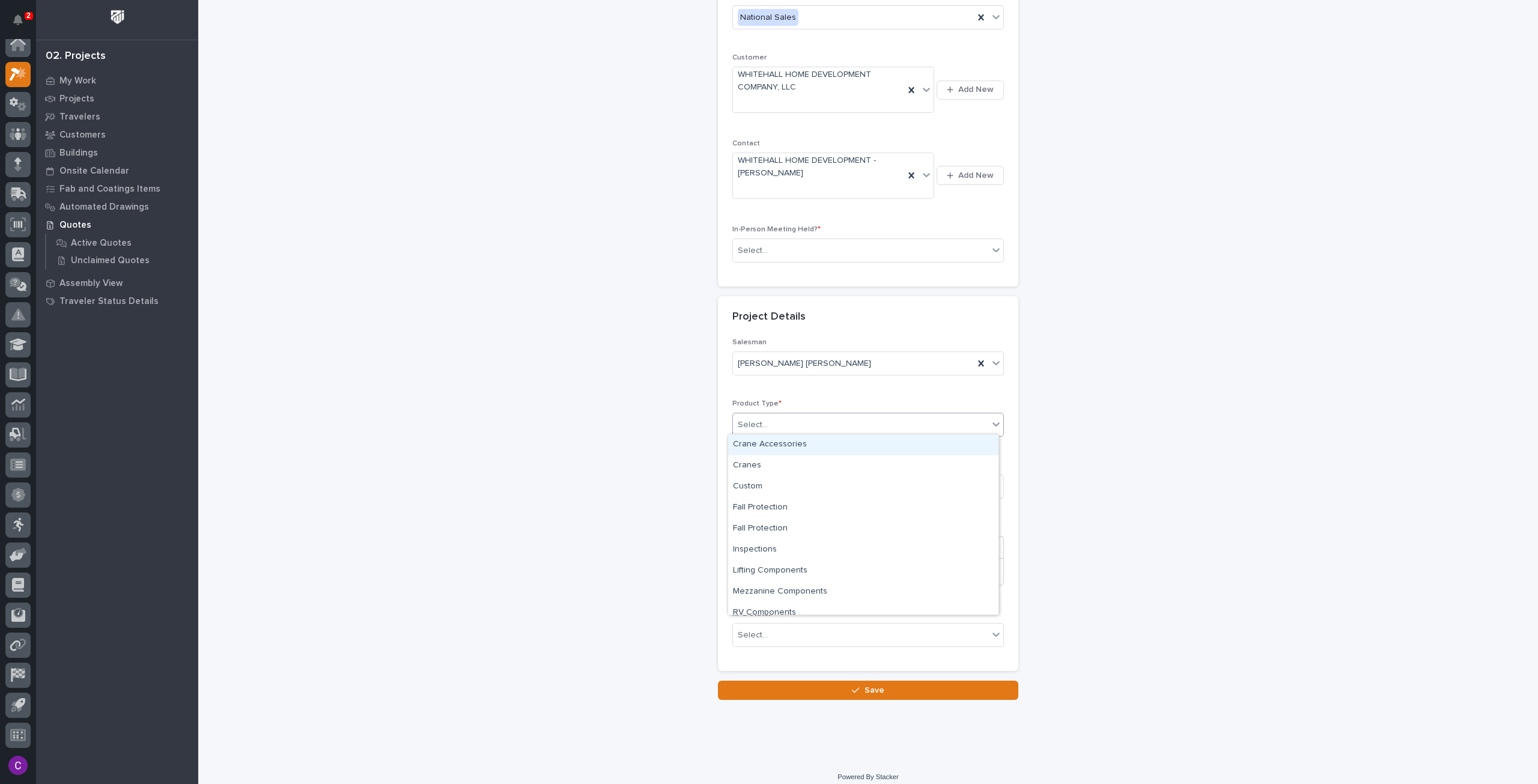
click at [812, 429] on div "Select..." at bounding box center [861, 424] width 255 height 20
click at [812, 601] on div "Stairs & Ladders" at bounding box center [863, 604] width 270 height 21
click at [812, 482] on input at bounding box center [868, 486] width 271 height 24
type input "CT - Straight"
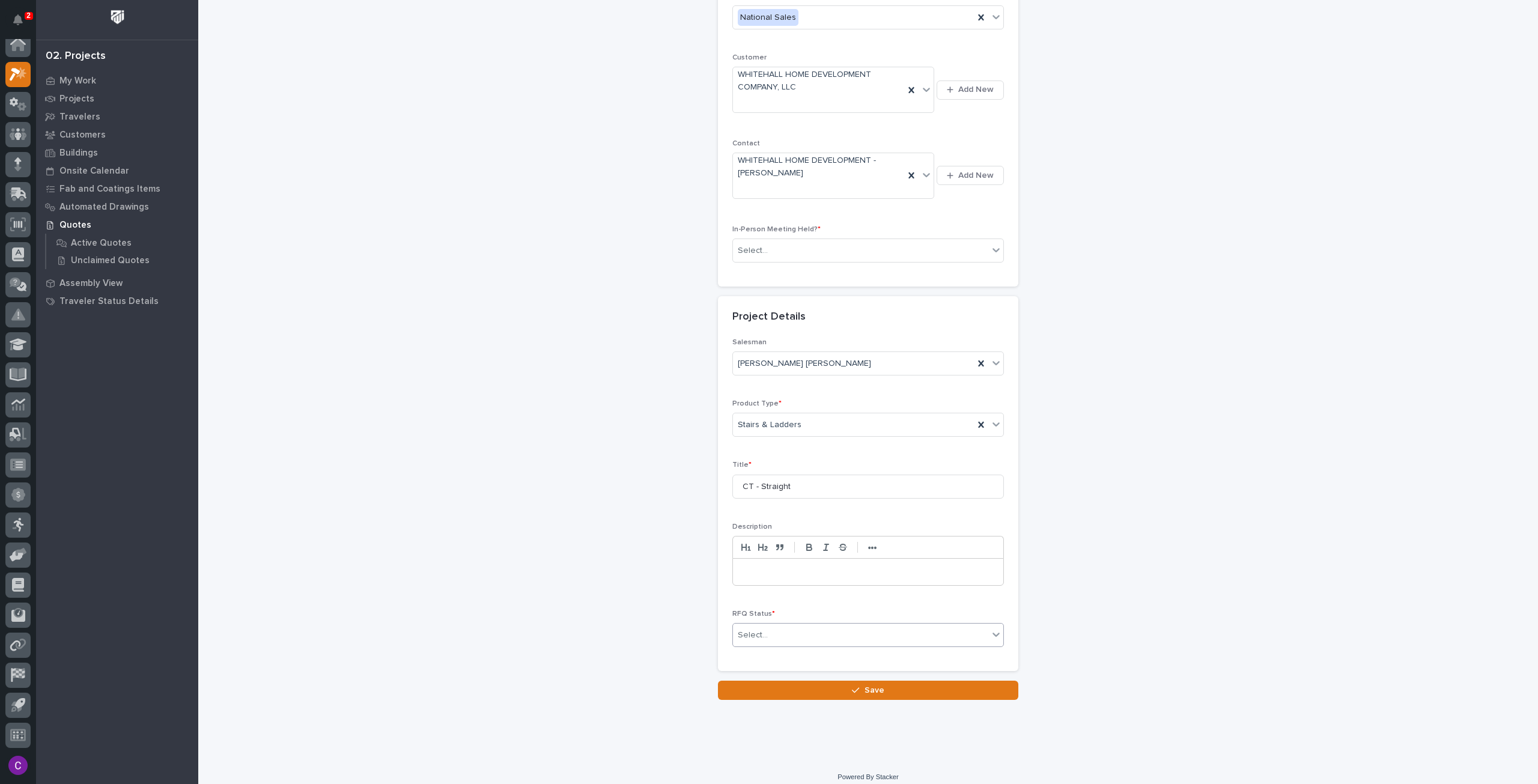
click at [837, 632] on div "Select..." at bounding box center [861, 635] width 255 height 20
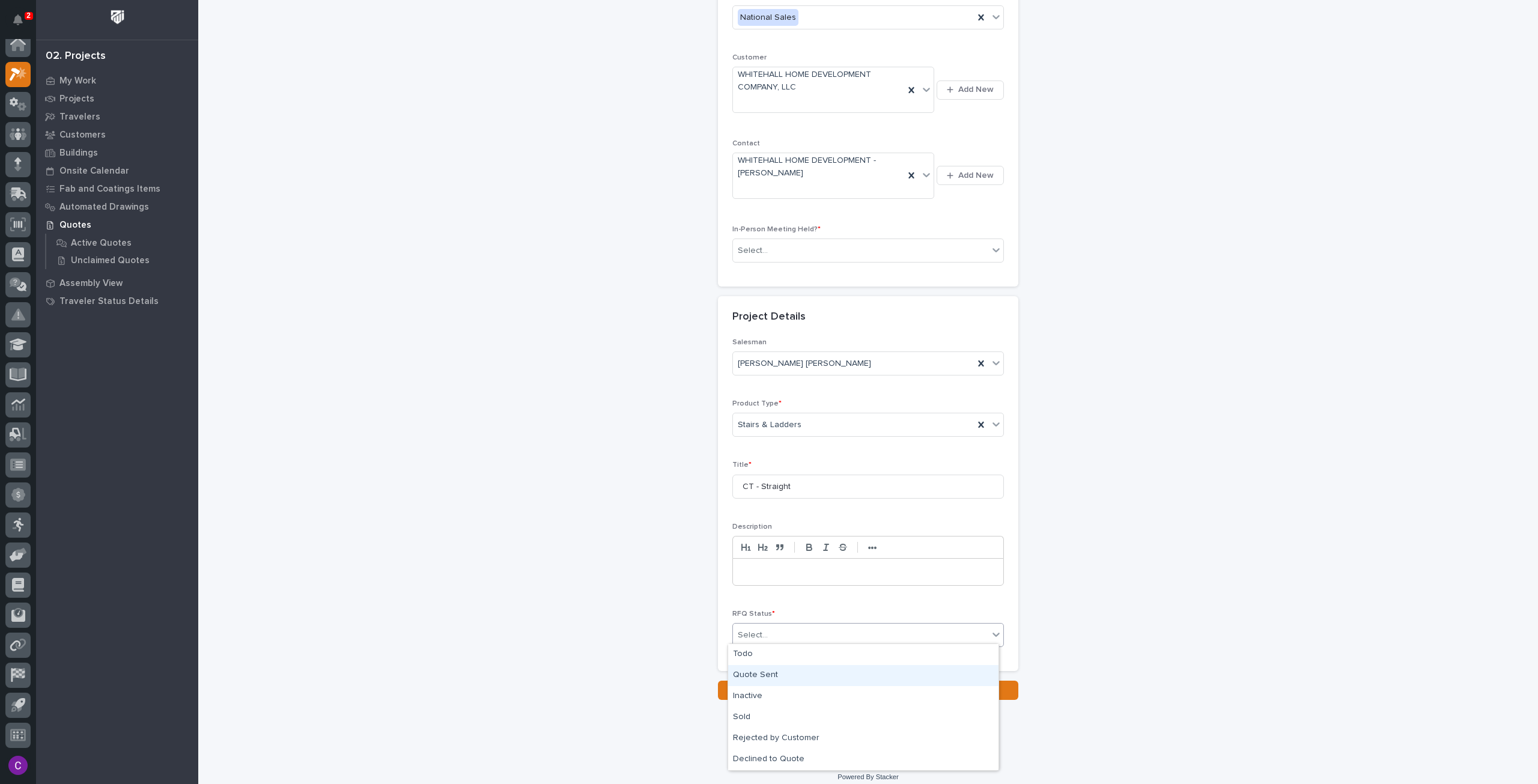
click at [801, 672] on div "Quote Sent" at bounding box center [863, 675] width 270 height 21
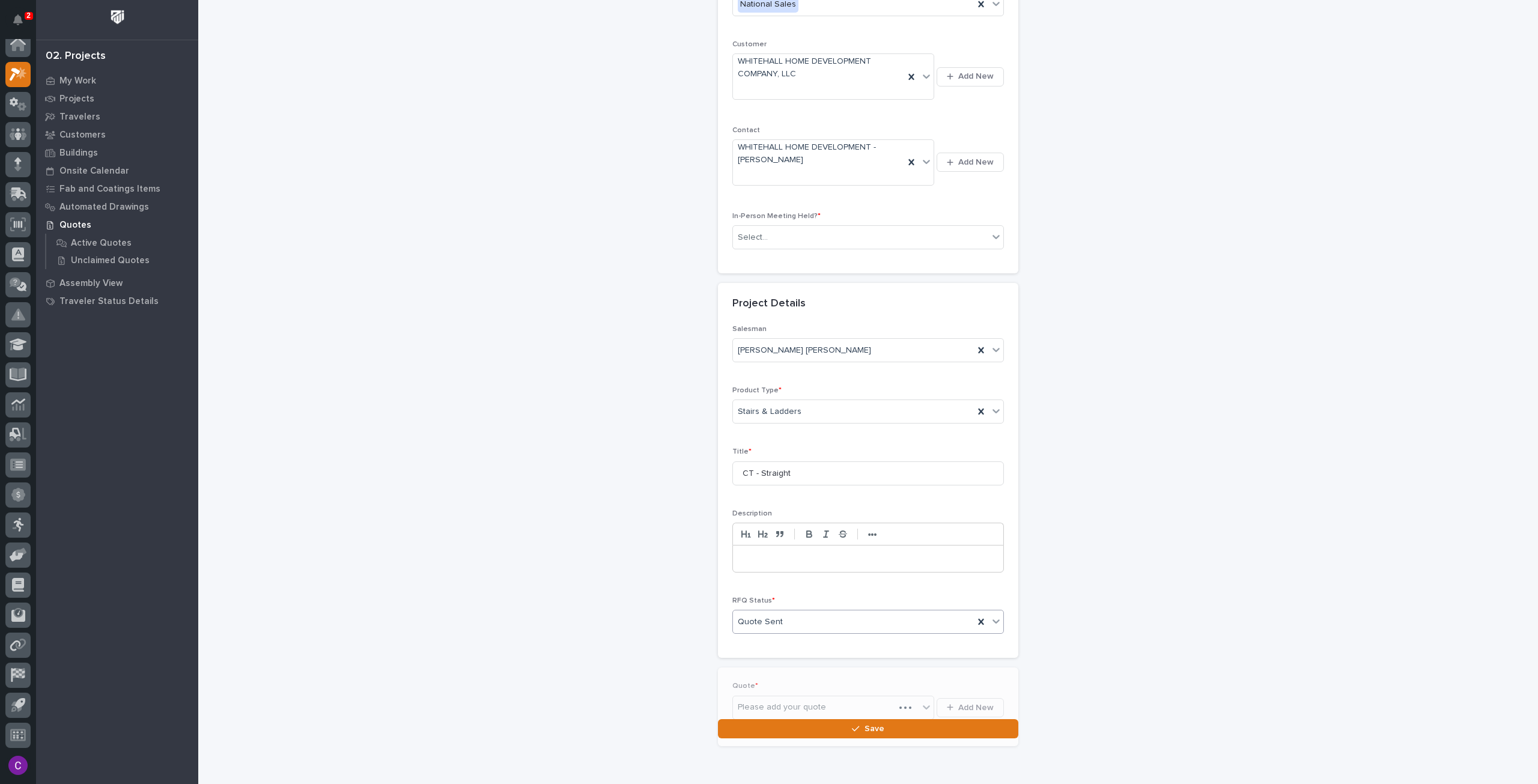
scroll to position [223, 0]
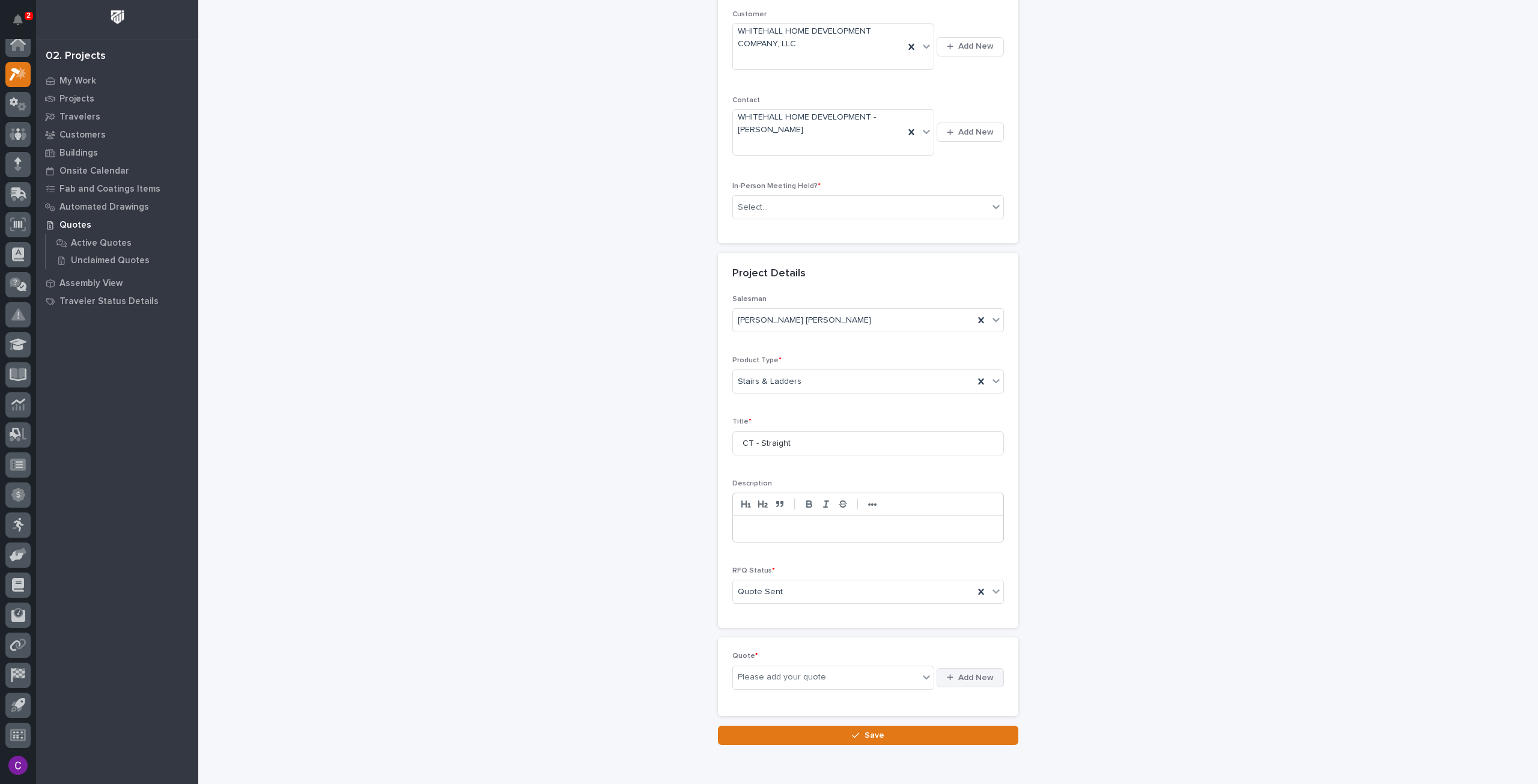
click at [980, 676] on span "Add New" at bounding box center [976, 677] width 35 height 11
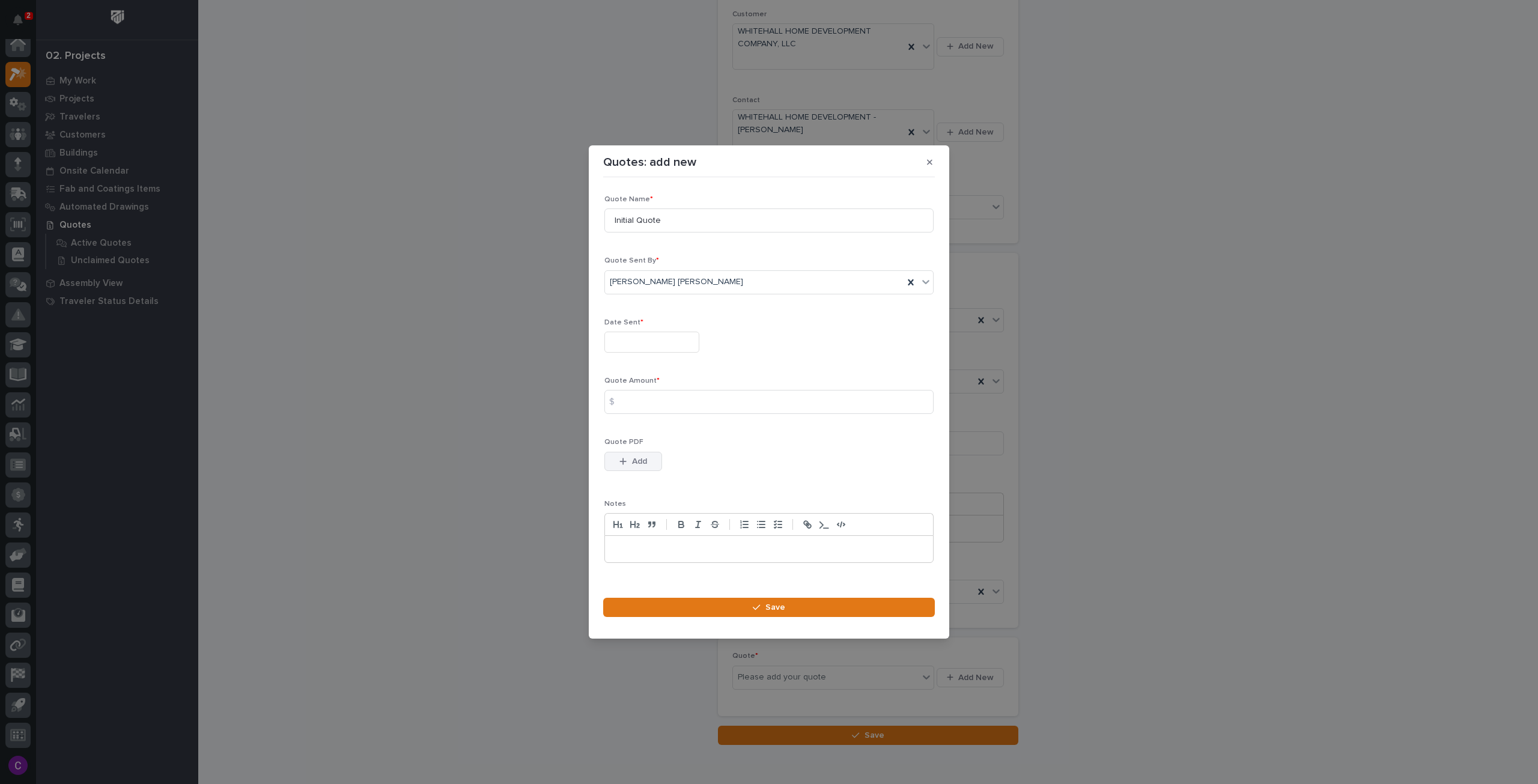
drag, startPoint x: 623, startPoint y: 453, endPoint x: 614, endPoint y: 453, distance: 9.0
click at [623, 453] on button "Add" at bounding box center [634, 461] width 58 height 19
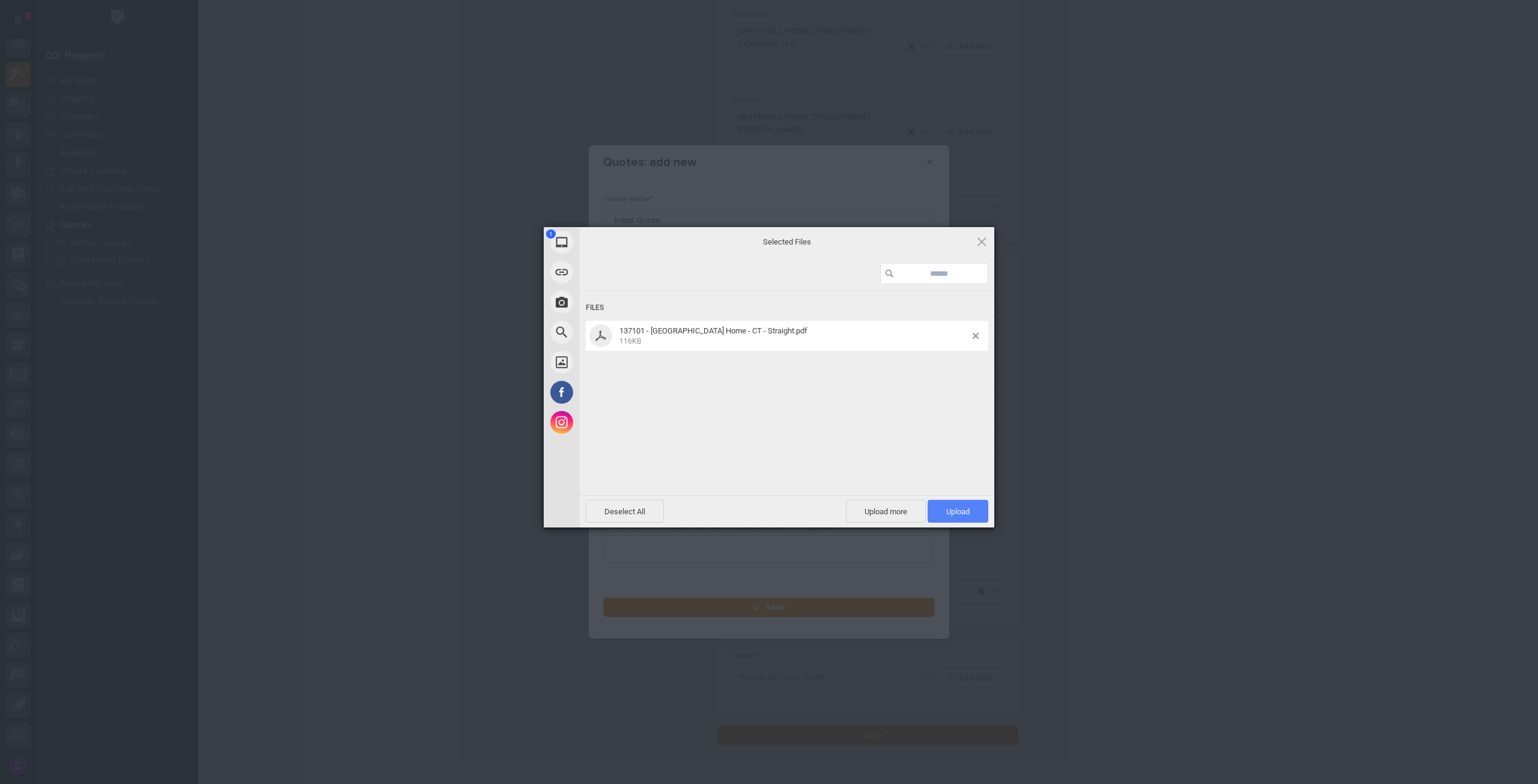
click at [957, 511] on span "Upload 1" at bounding box center [958, 511] width 23 height 9
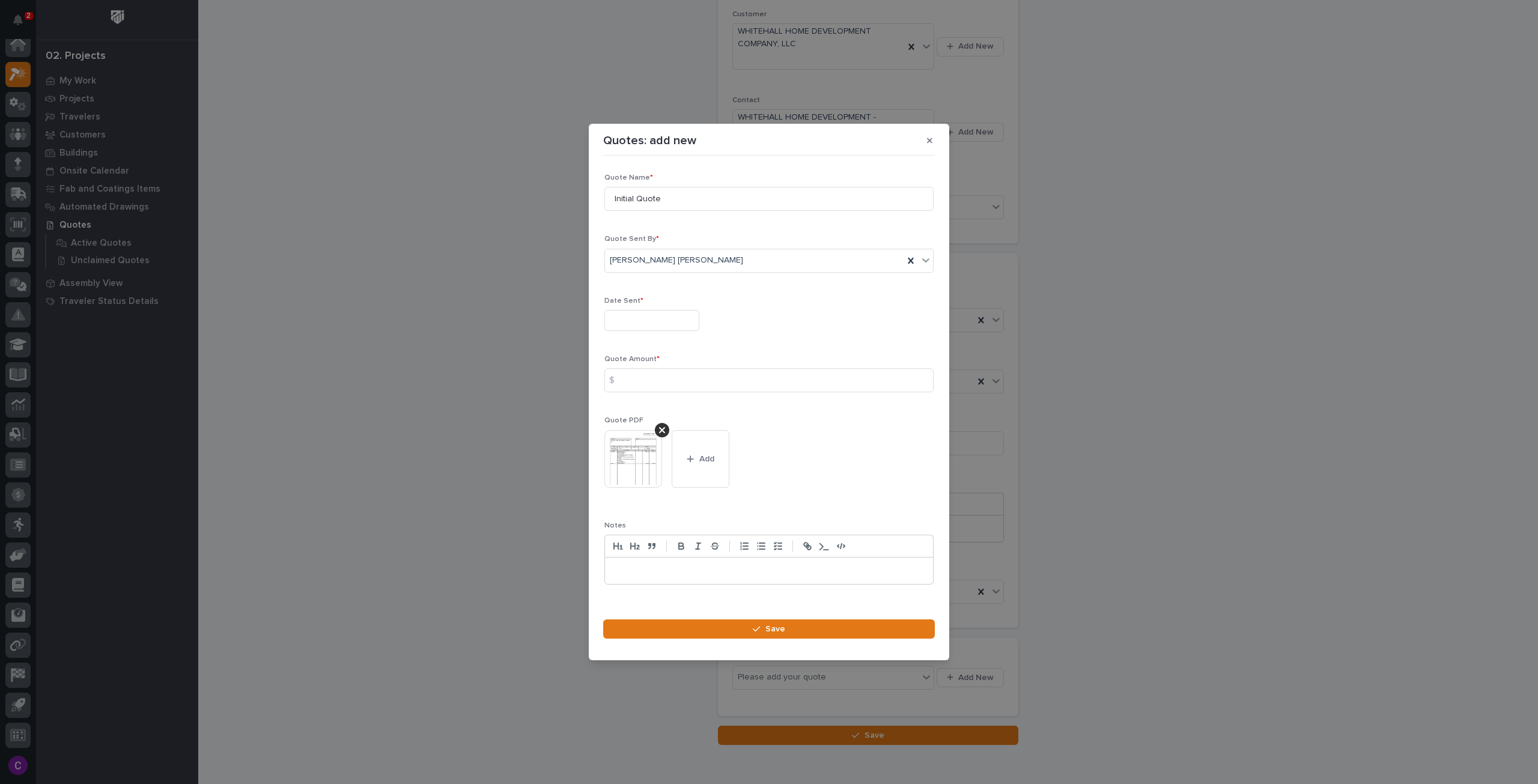
click at [655, 328] on input "text" at bounding box center [652, 320] width 95 height 21
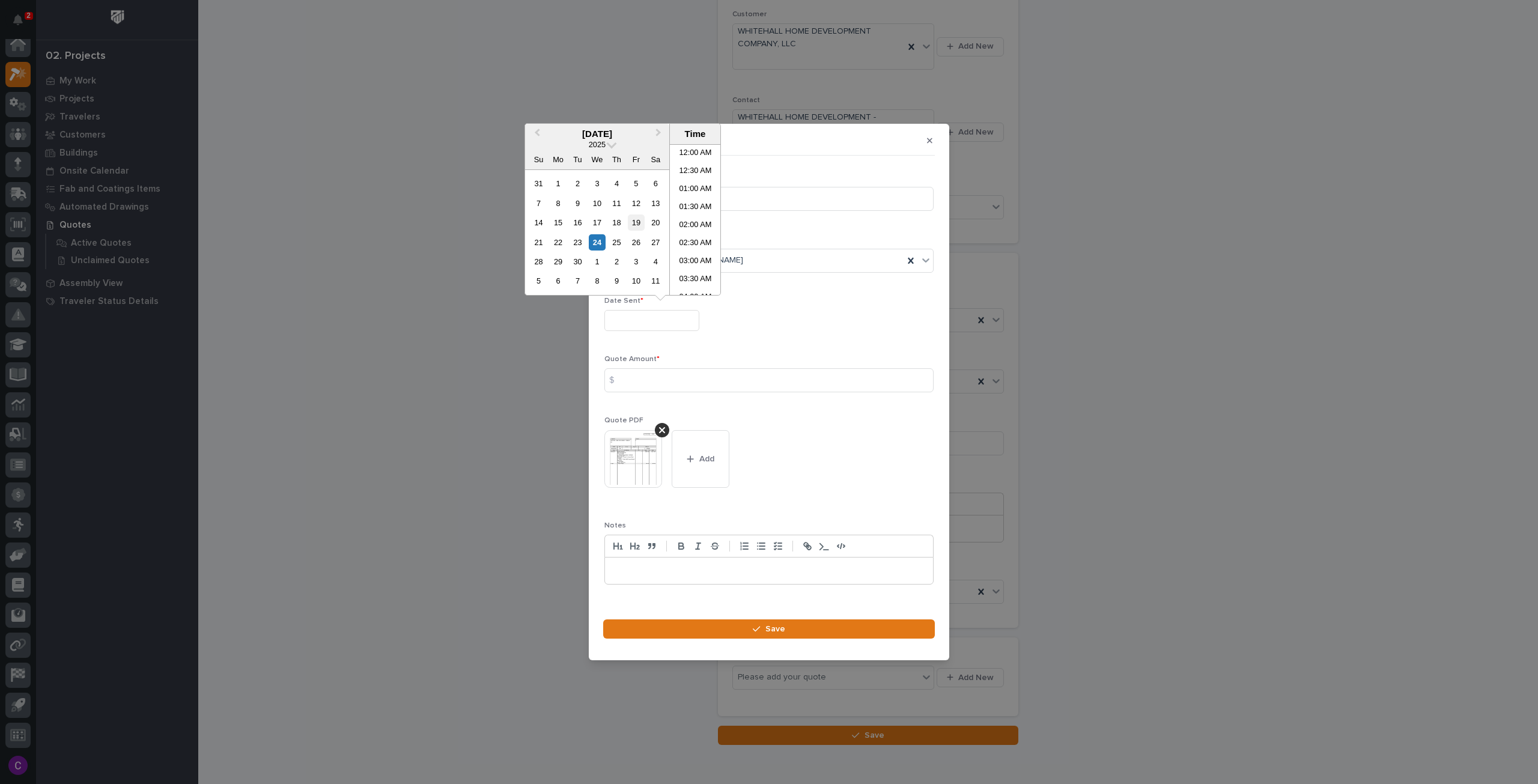
scroll to position [457, 0]
click at [591, 238] on div "24" at bounding box center [596, 242] width 16 height 16
type input "**********"
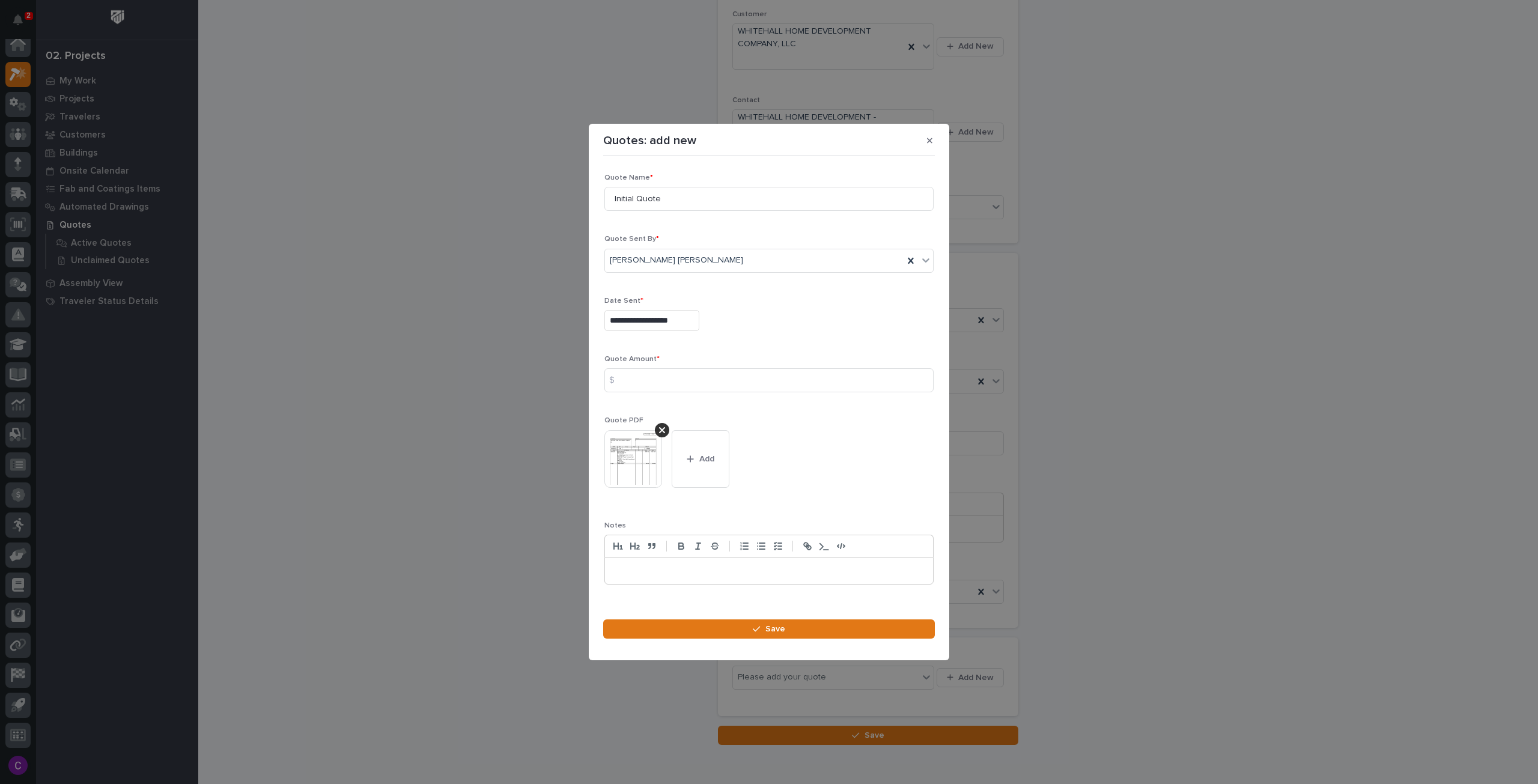
click at [920, 537] on div at bounding box center [769, 545] width 329 height 23
click at [681, 383] on input at bounding box center [769, 380] width 329 height 24
click at [804, 387] on input at bounding box center [769, 380] width 329 height 24
type input "7410"
click at [831, 630] on button "Save" at bounding box center [769, 629] width 332 height 19
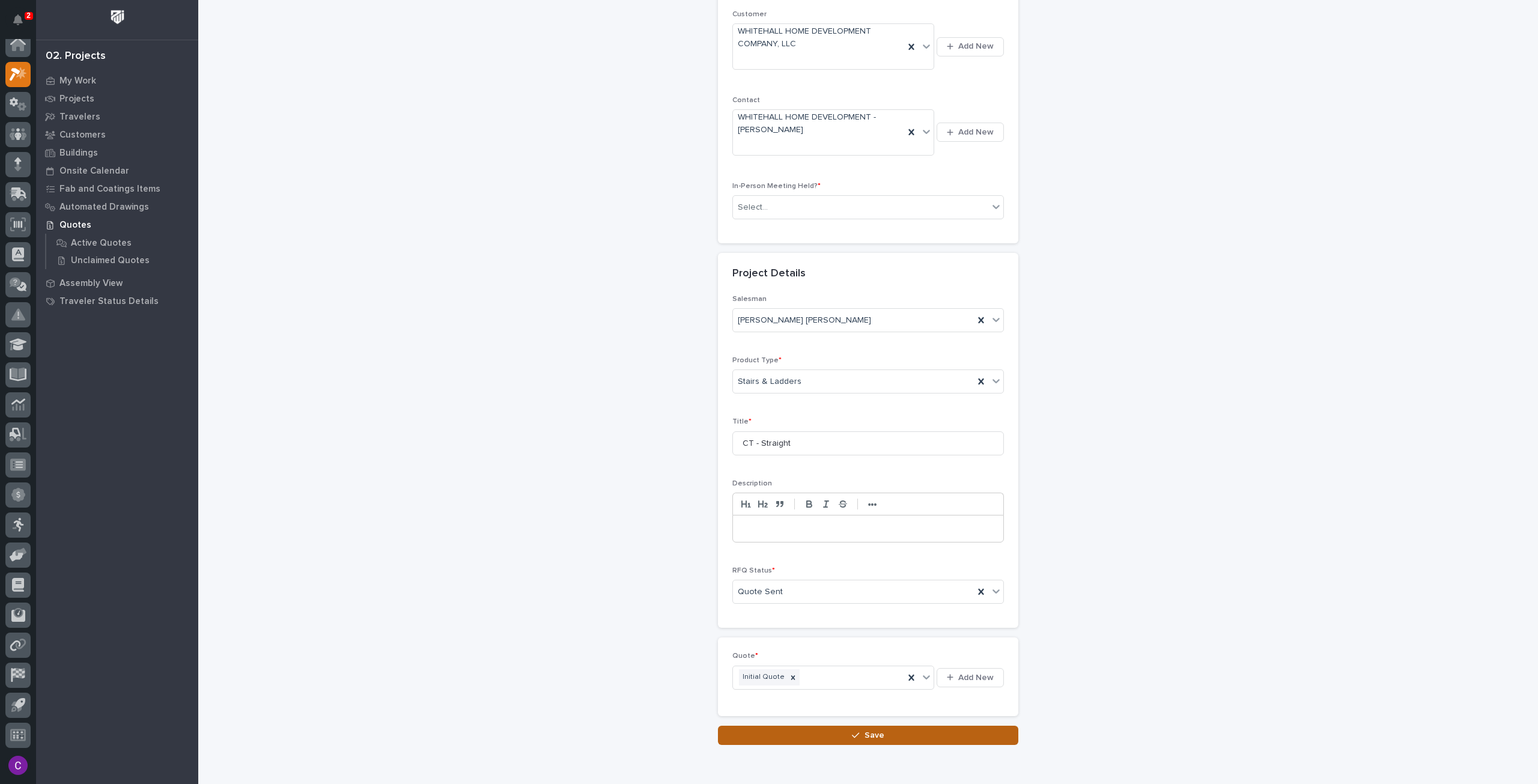
click at [938, 729] on button "Save" at bounding box center [868, 735] width 300 height 19
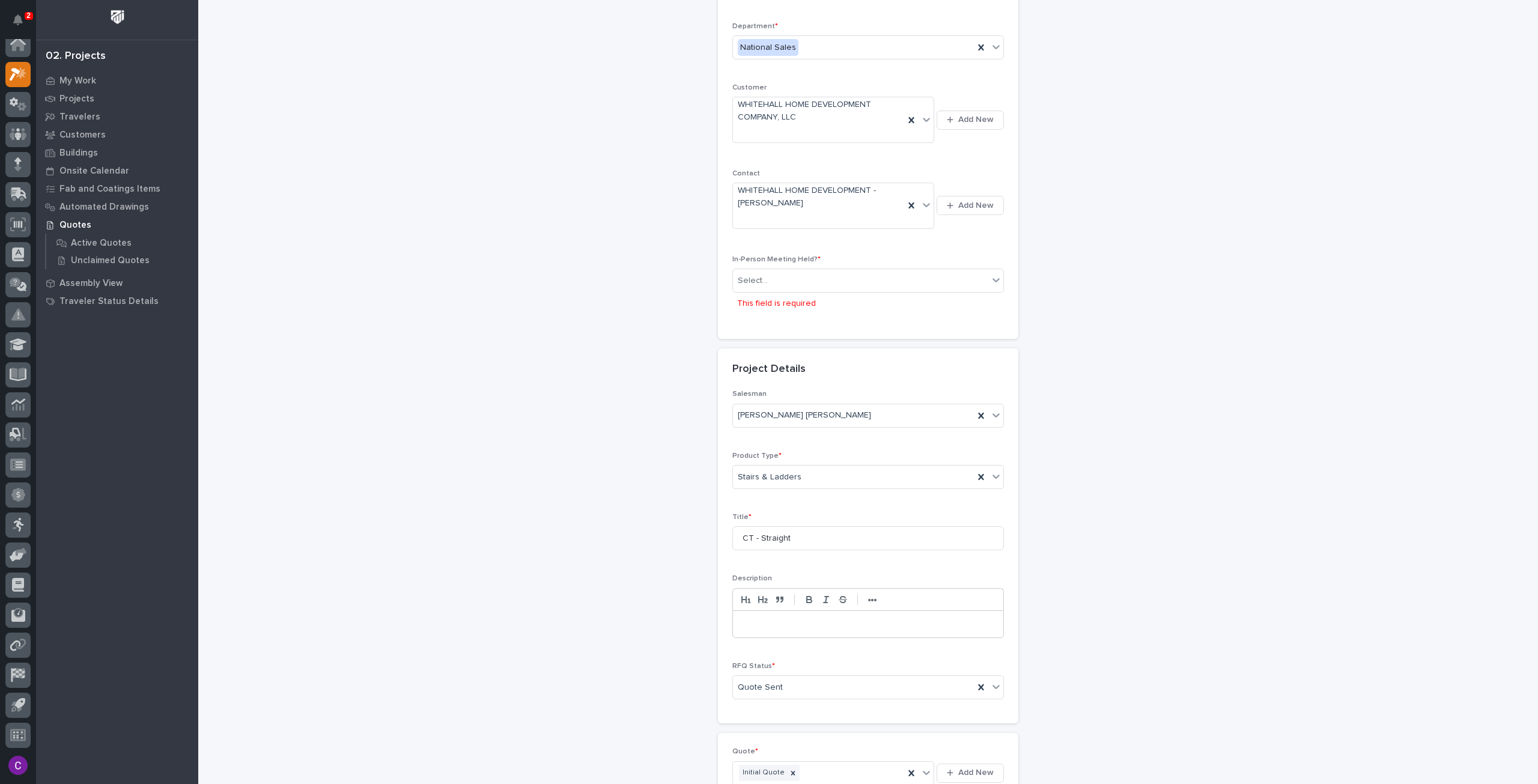
scroll to position [124, 0]
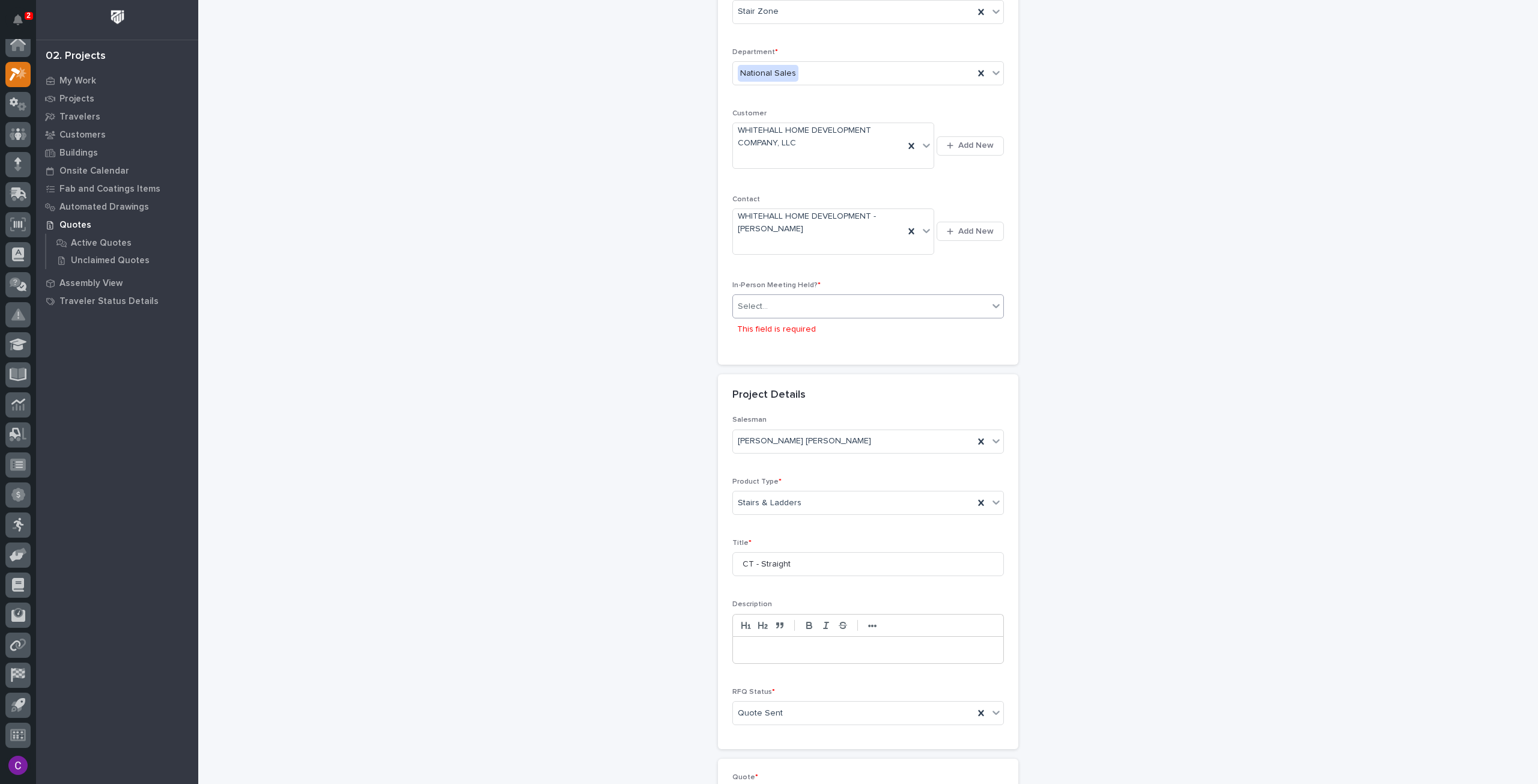
click at [877, 309] on div "Select..." at bounding box center [861, 306] width 255 height 20
click at [868, 342] on div "No" at bounding box center [863, 348] width 270 height 21
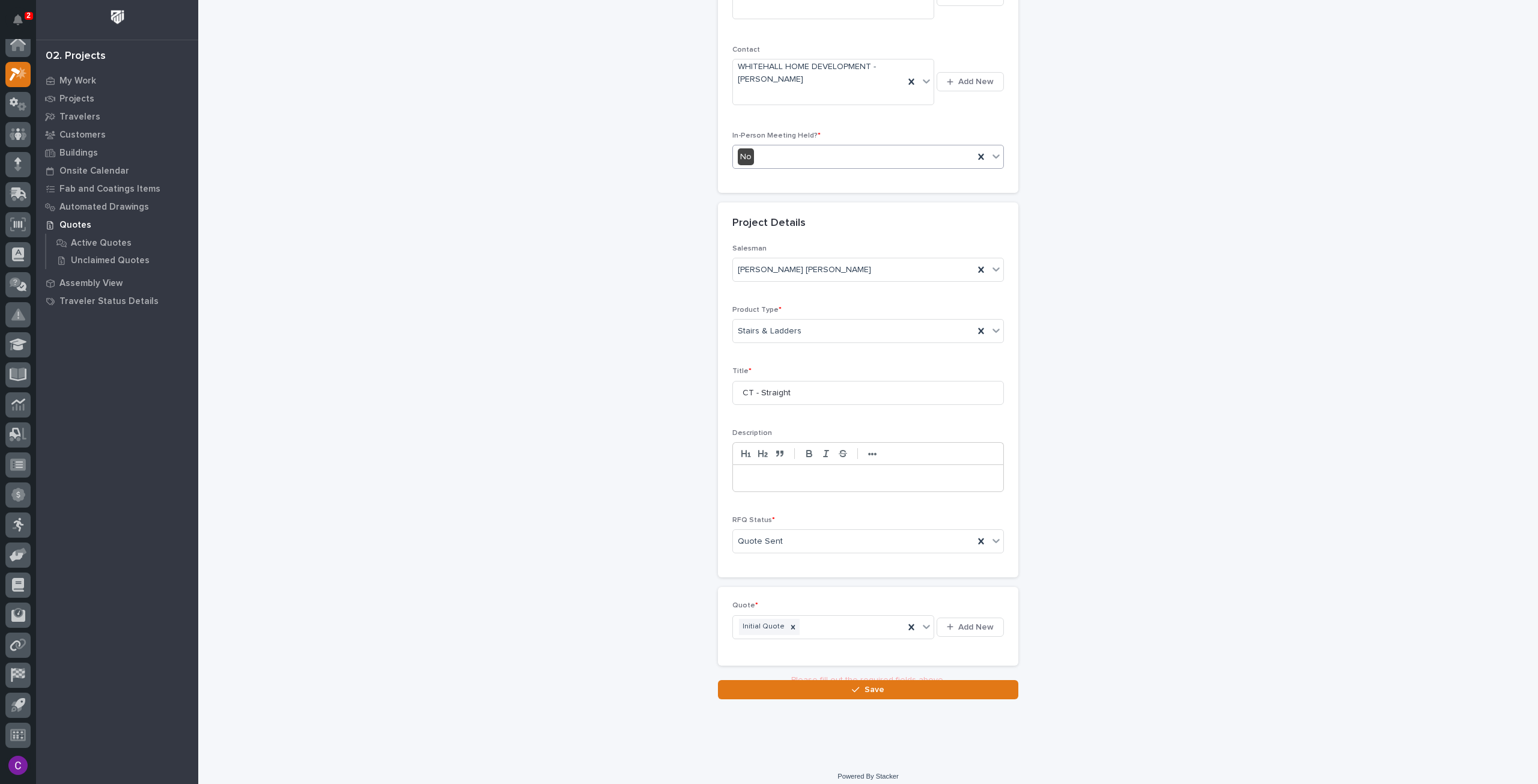
scroll to position [274, 0]
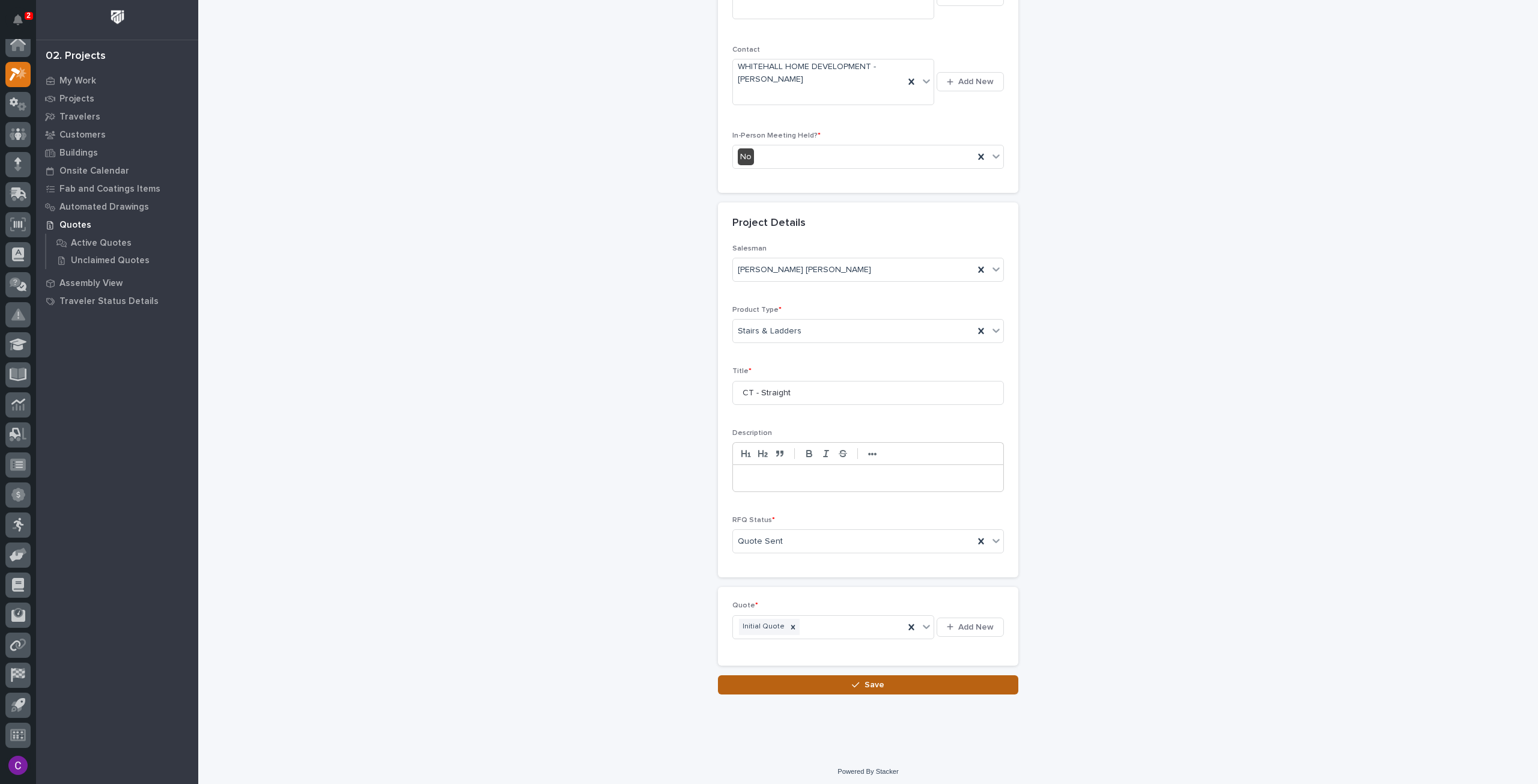
click at [929, 680] on button "Save" at bounding box center [868, 685] width 300 height 19
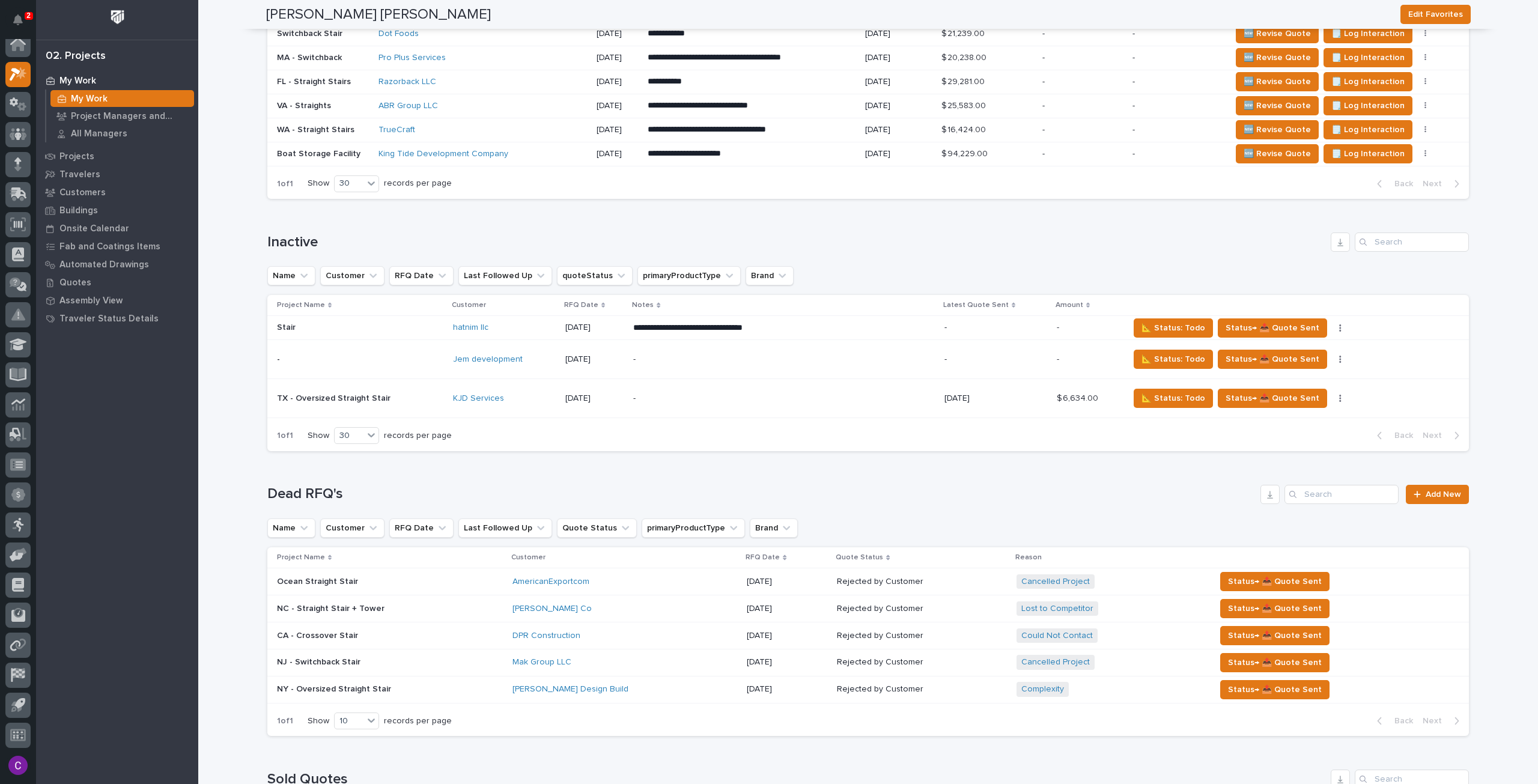
scroll to position [1245, 0]
